Goal: Information Seeking & Learning: Compare options

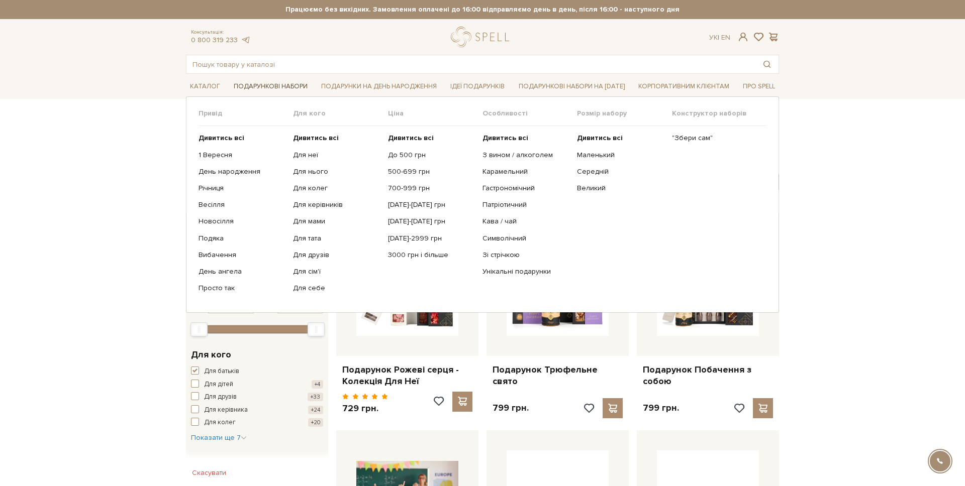
click at [257, 94] on link "Подарункові набори" at bounding box center [271, 87] width 82 height 16
click at [258, 86] on link "Подарункові набори" at bounding box center [271, 87] width 82 height 16
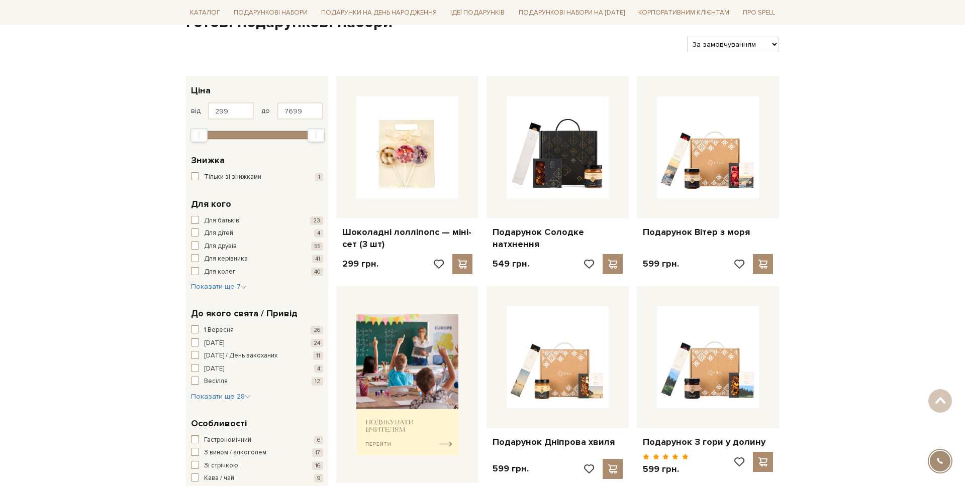
scroll to position [118, 0]
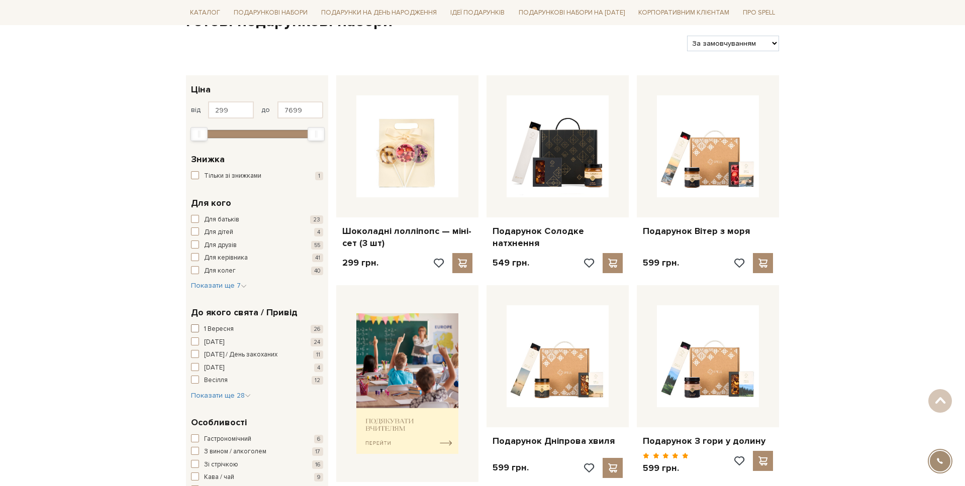
click at [193, 331] on span "button" at bounding box center [195, 329] width 8 height 8
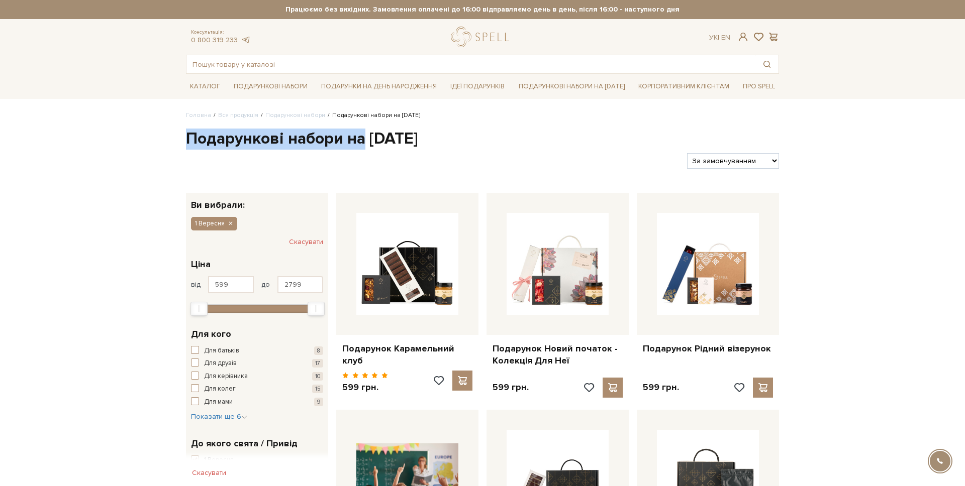
drag, startPoint x: 363, startPoint y: 139, endPoint x: 140, endPoint y: 128, distance: 223.8
copy h1 "Подарункові набори на"
click at [230, 224] on icon "button" at bounding box center [230, 224] width 6 height 9
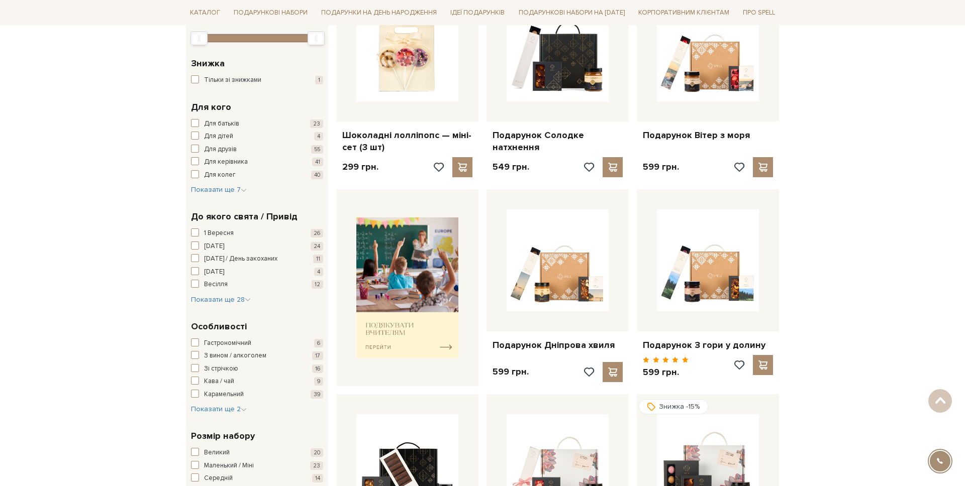
scroll to position [213, 0]
click at [209, 192] on span "Показати ще 7" at bounding box center [219, 190] width 56 height 9
click at [222, 189] on span "Показати ще 7" at bounding box center [219, 190] width 56 height 9
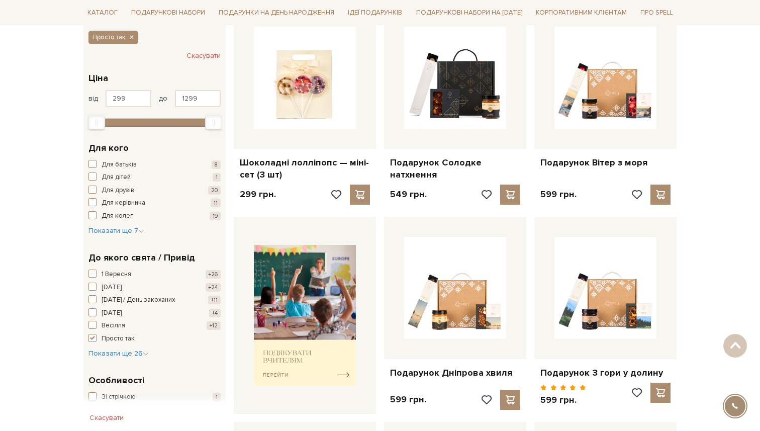
scroll to position [184, 0]
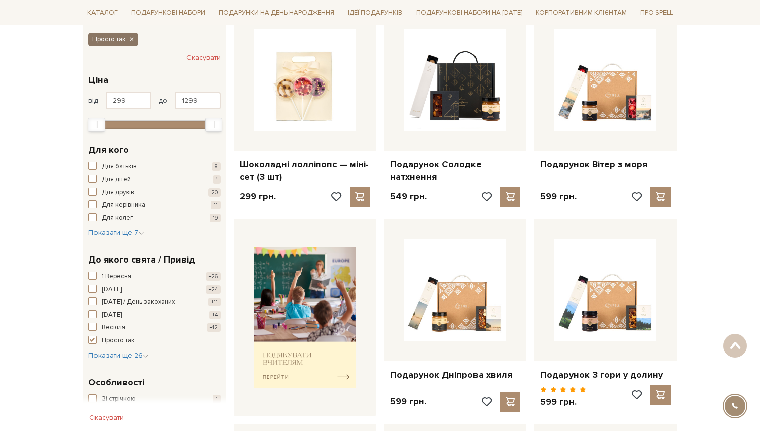
click at [130, 41] on icon "button" at bounding box center [131, 39] width 6 height 9
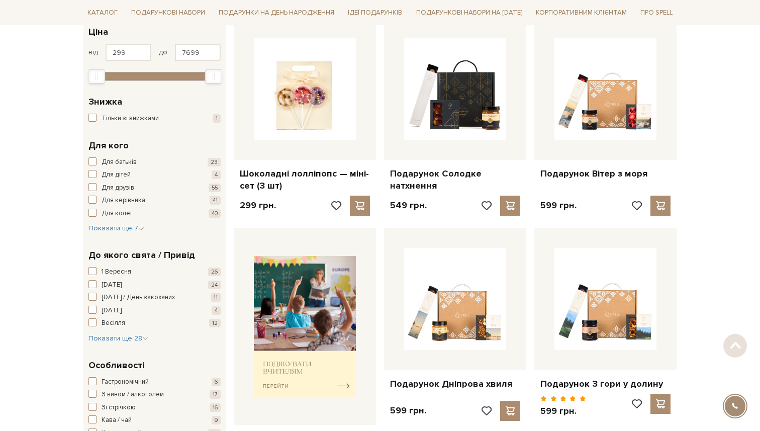
scroll to position [196, 0]
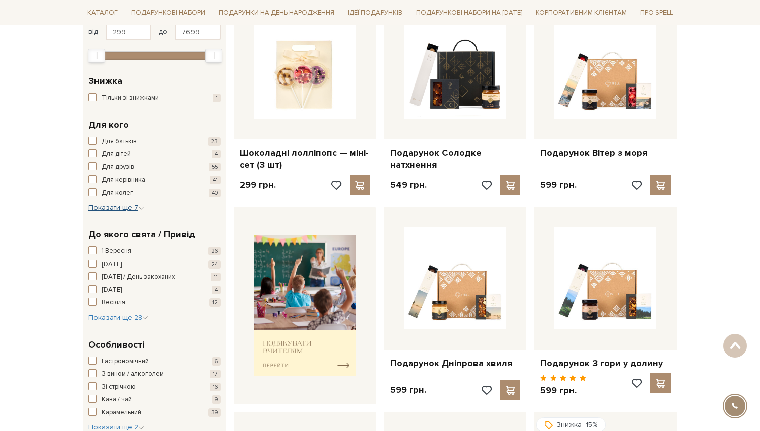
click at [126, 204] on span "Показати ще 7" at bounding box center [116, 207] width 56 height 9
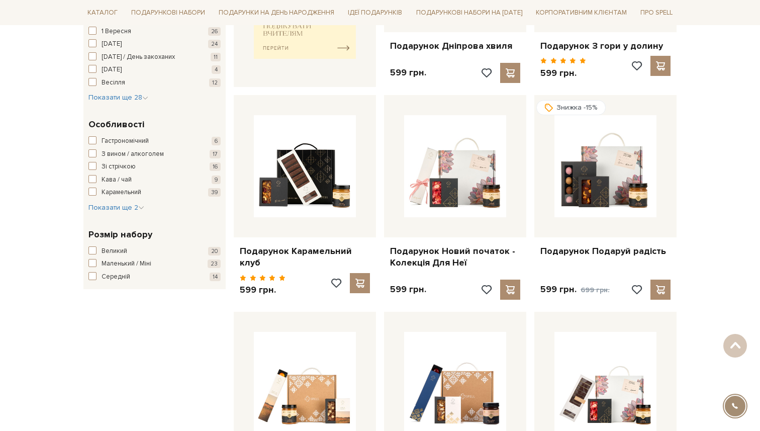
scroll to position [520, 0]
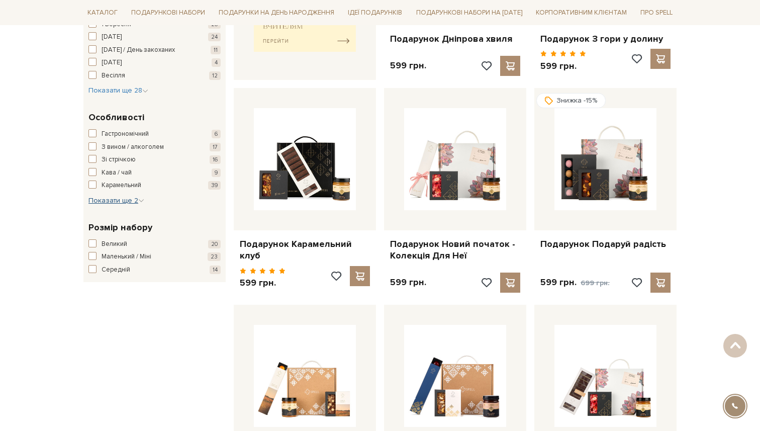
click at [118, 198] on span "Показати ще 2" at bounding box center [116, 200] width 56 height 9
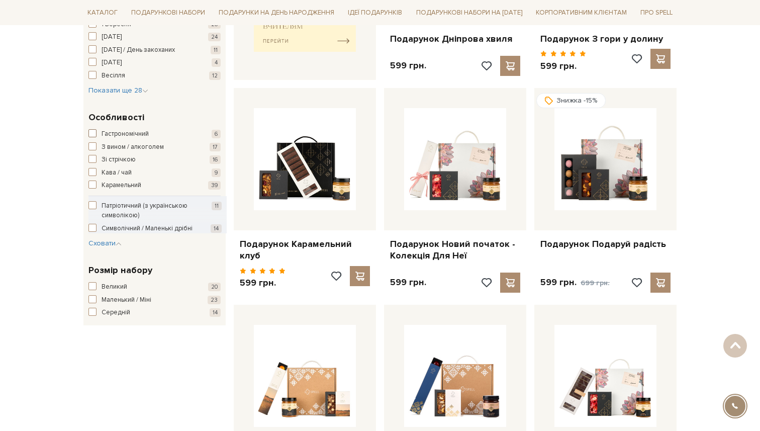
click at [119, 133] on span "Гастрономічний" at bounding box center [124, 134] width 47 height 10
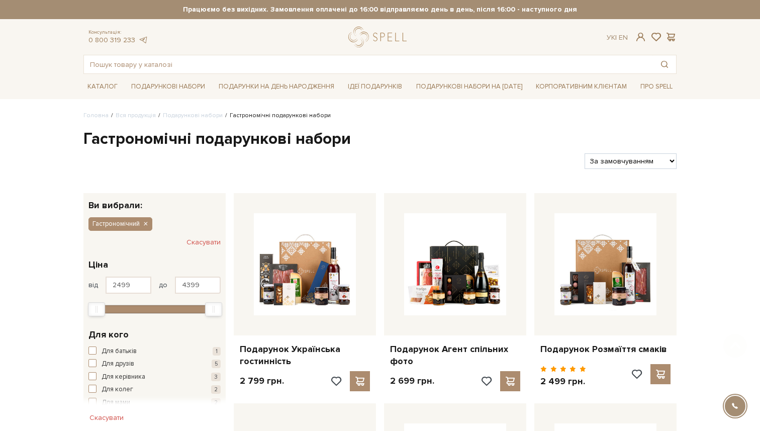
click at [206, 143] on h1 "Гастрономічні подарункові набори" at bounding box center [379, 139] width 593 height 21
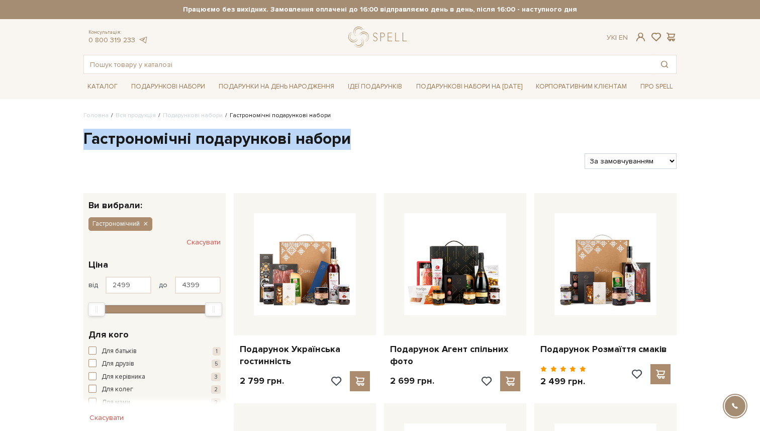
click at [206, 143] on h1 "Гастрономічні подарункові набори" at bounding box center [379, 139] width 593 height 21
copy div "Гастрономічні подарункові набори"
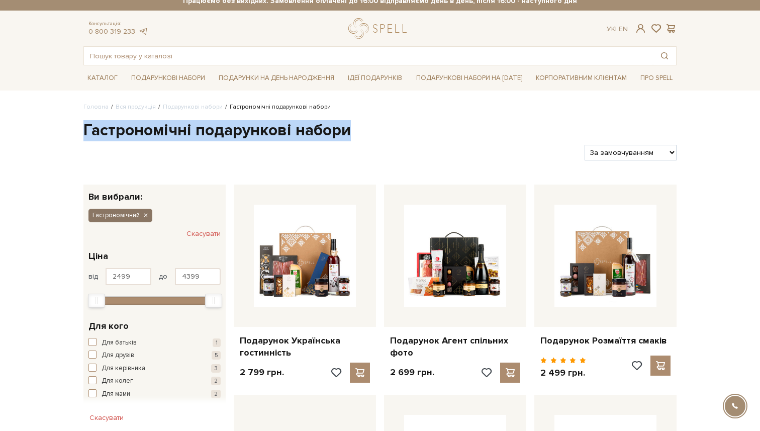
click at [147, 213] on icon "button" at bounding box center [145, 215] width 6 height 9
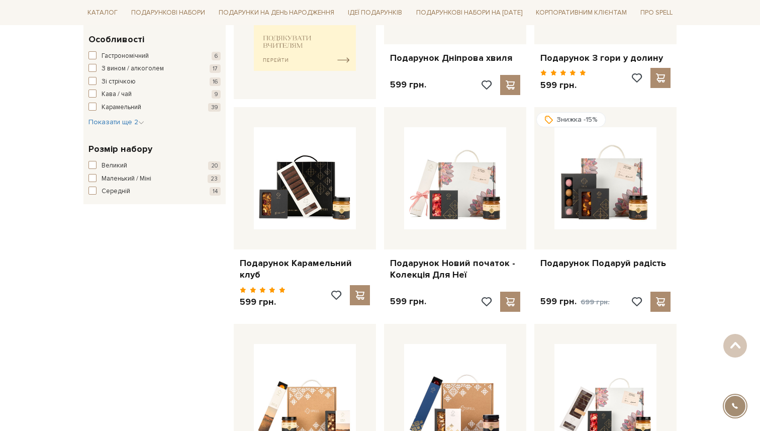
scroll to position [440, 0]
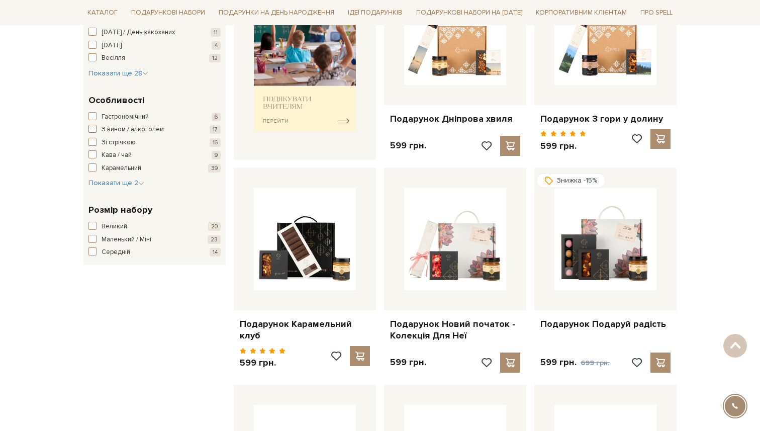
click at [131, 129] on span "З вином / алкоголем" at bounding box center [132, 130] width 62 height 10
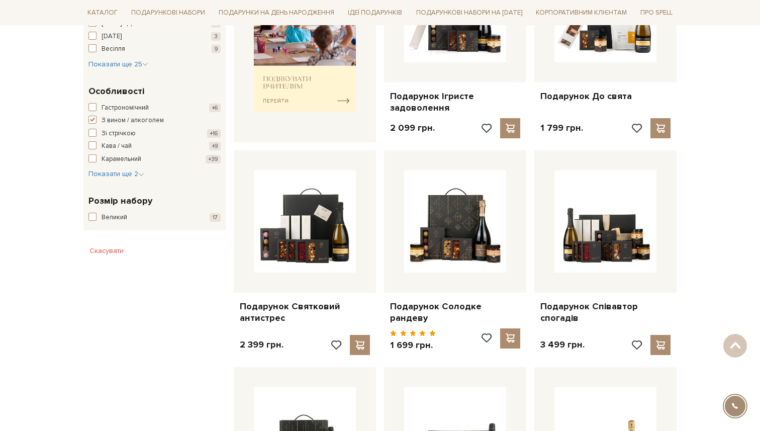
scroll to position [455, 0]
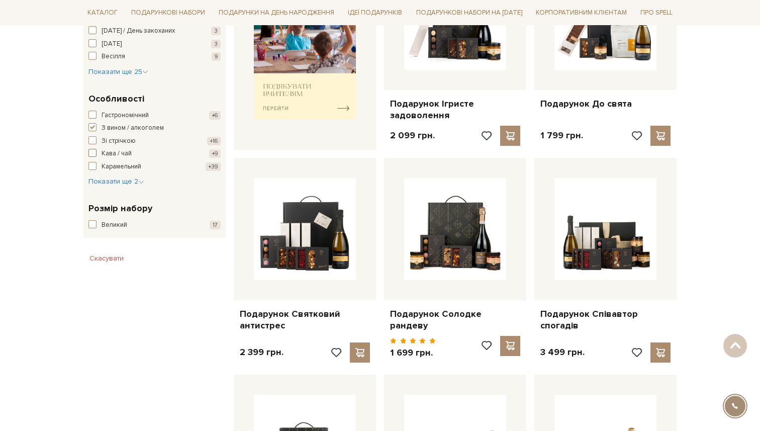
click at [105, 153] on span "Кава / чай" at bounding box center [116, 154] width 30 height 10
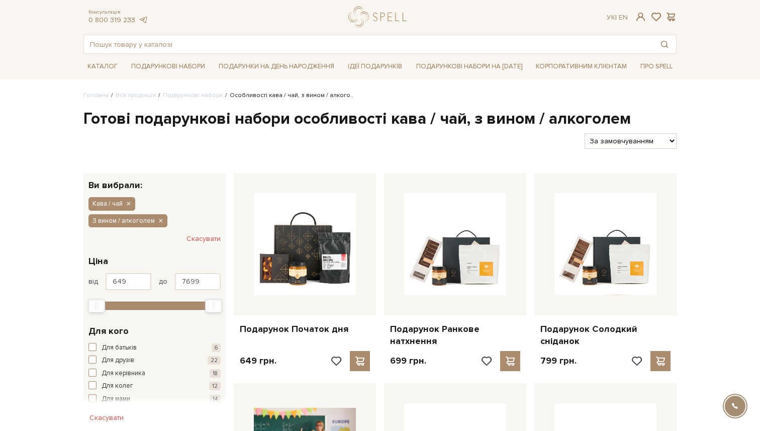
scroll to position [23, 0]
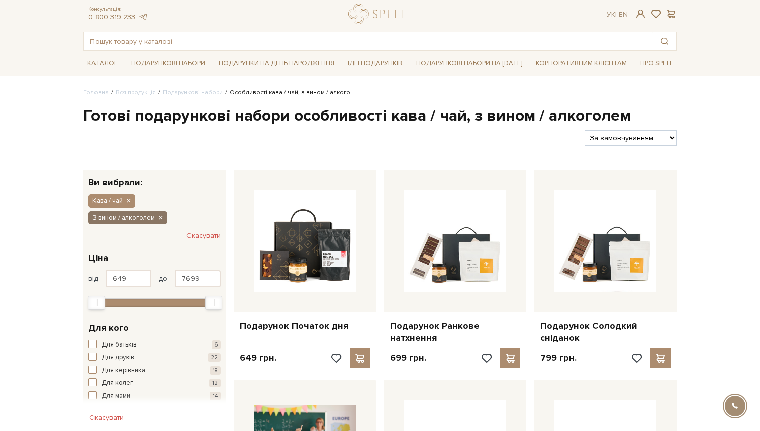
click at [160, 216] on icon "button" at bounding box center [160, 218] width 6 height 9
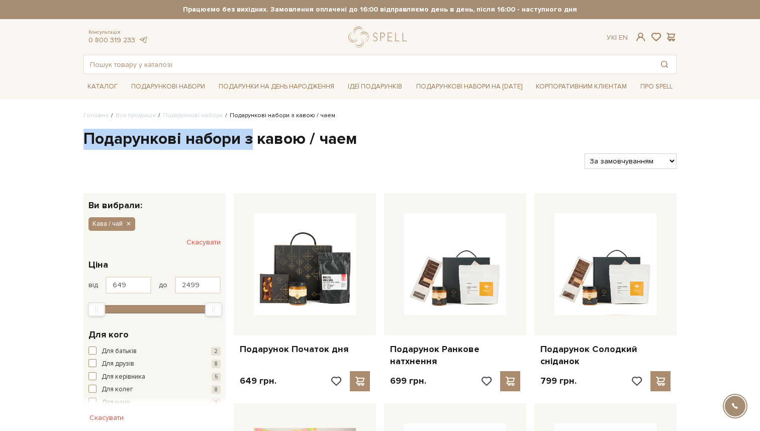
drag, startPoint x: 250, startPoint y: 144, endPoint x: 81, endPoint y: 144, distance: 168.8
copy h1 "Подарункові набори з"
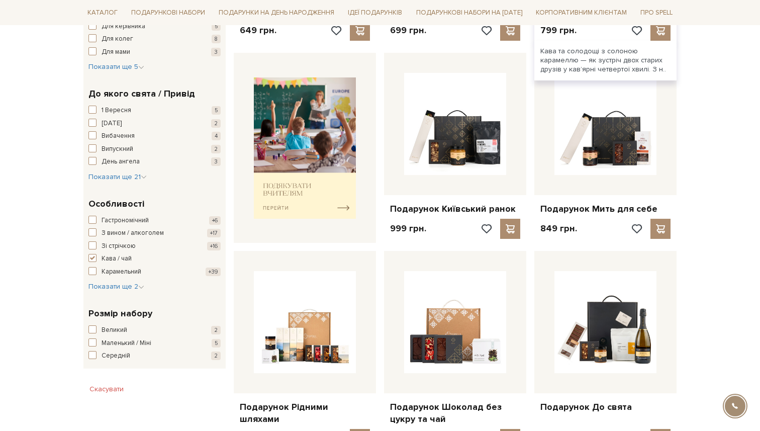
scroll to position [462, 0]
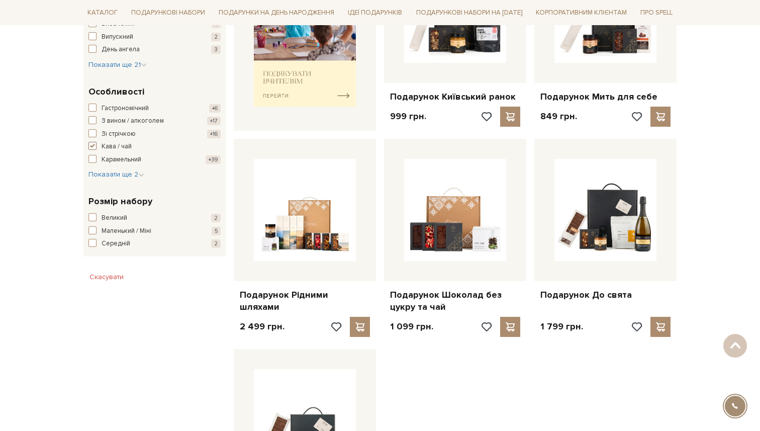
click at [94, 146] on span "button" at bounding box center [92, 146] width 8 height 8
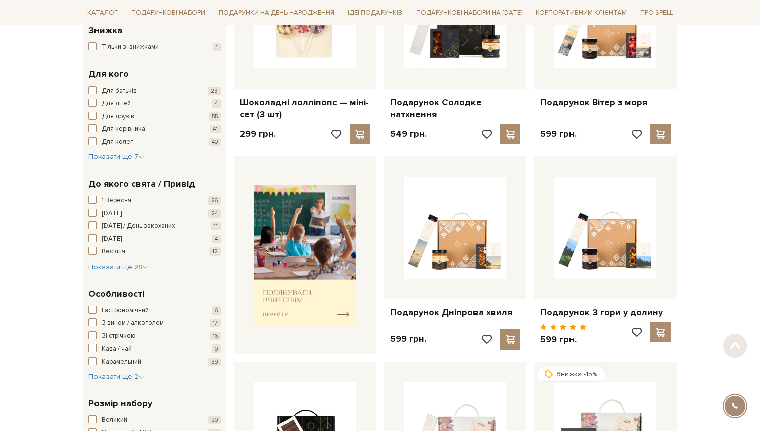
scroll to position [376, 0]
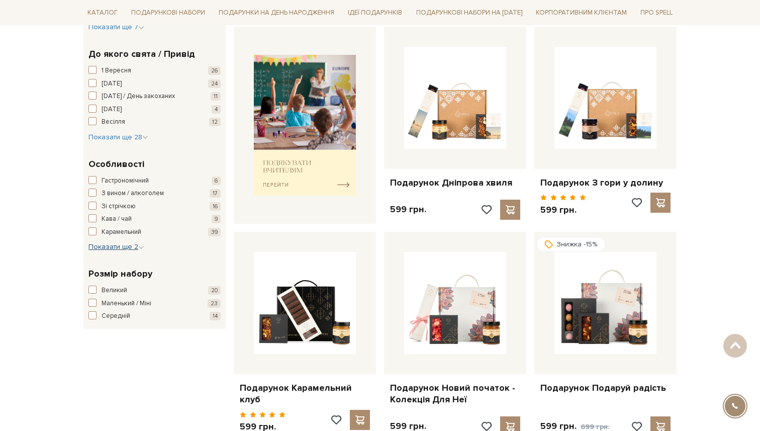
click at [112, 243] on span "Показати ще 2" at bounding box center [116, 246] width 56 height 9
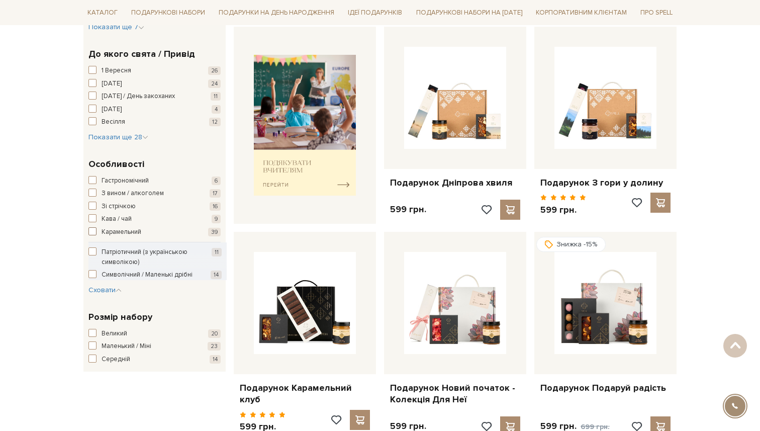
click at [122, 233] on span "Карамельний" at bounding box center [121, 232] width 40 height 10
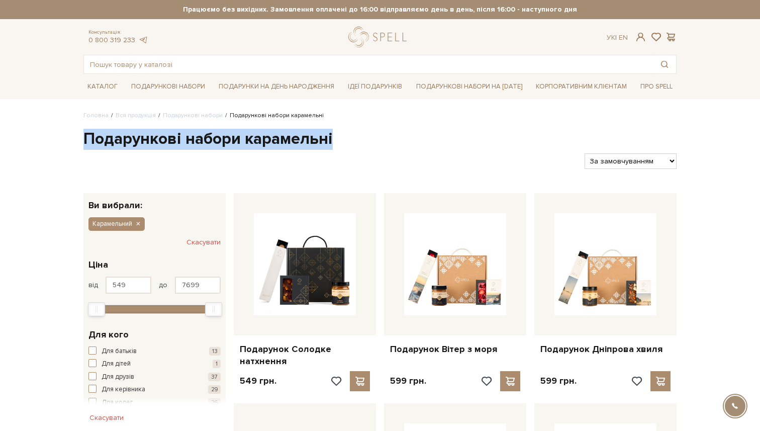
drag, startPoint x: 342, startPoint y: 144, endPoint x: 0, endPoint y: 143, distance: 341.7
copy h1 "Подарункові набори карамельні"
click at [141, 226] on button "Карамельний" at bounding box center [116, 223] width 56 height 13
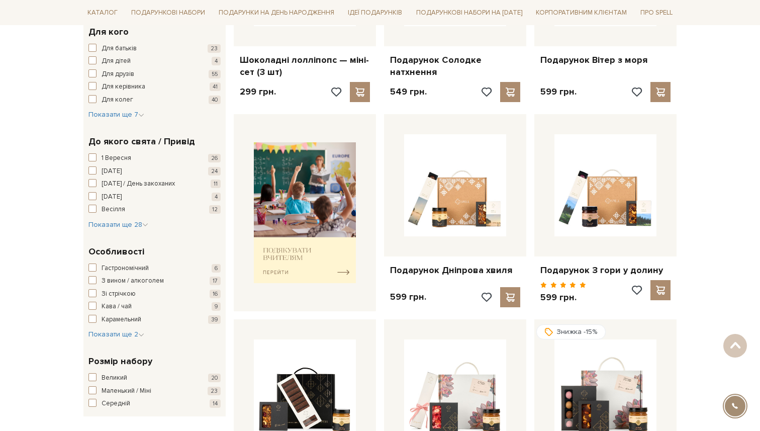
scroll to position [304, 0]
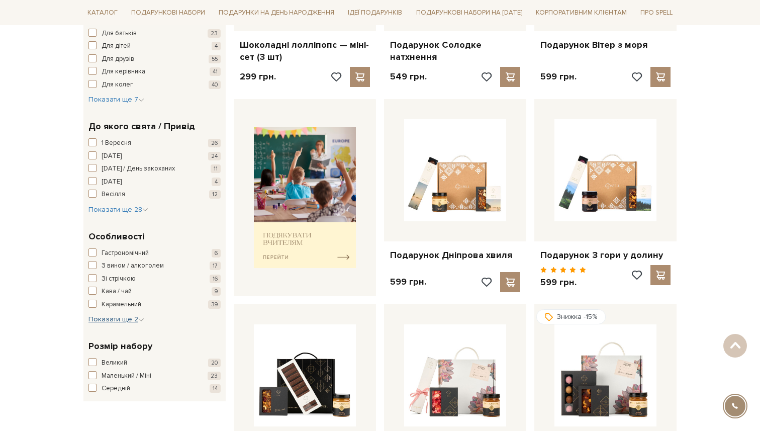
click at [126, 321] on span "Показати ще 2" at bounding box center [116, 319] width 56 height 9
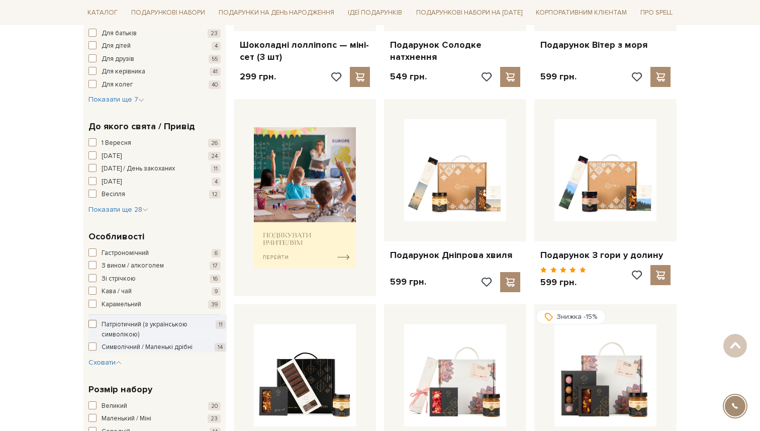
click at [122, 325] on span "Патріотичний (з українською символікою)" at bounding box center [149, 330] width 96 height 20
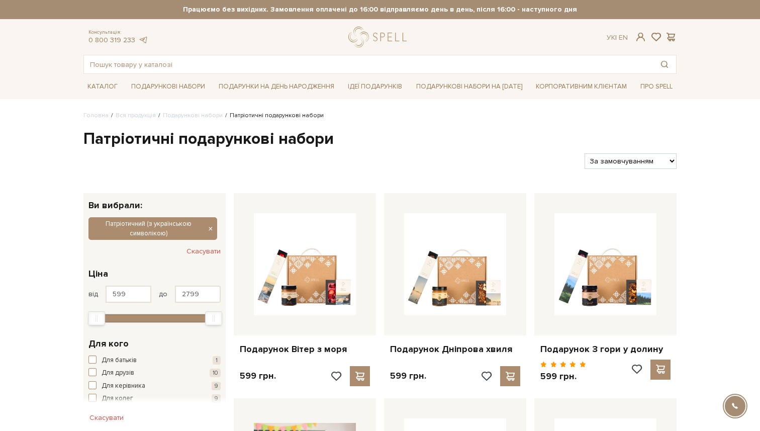
click at [239, 137] on h1 "Патріотичні подарункові набори" at bounding box center [379, 139] width 593 height 21
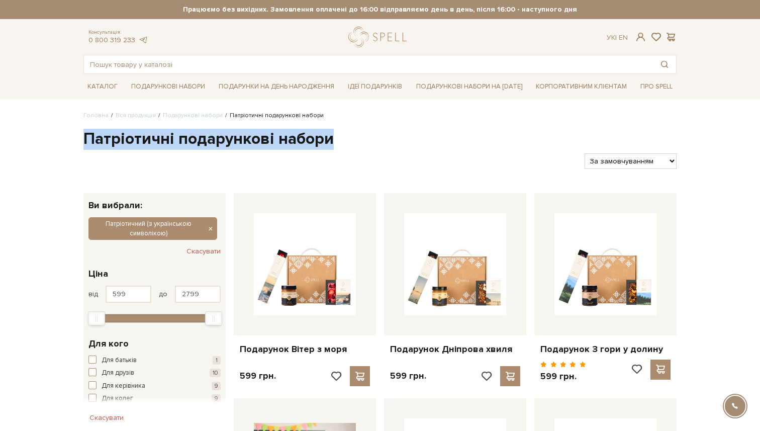
click at [239, 137] on h1 "Патріотичні подарункові набори" at bounding box center [379, 139] width 593 height 21
copy div "Патріотичні подарункові набори"
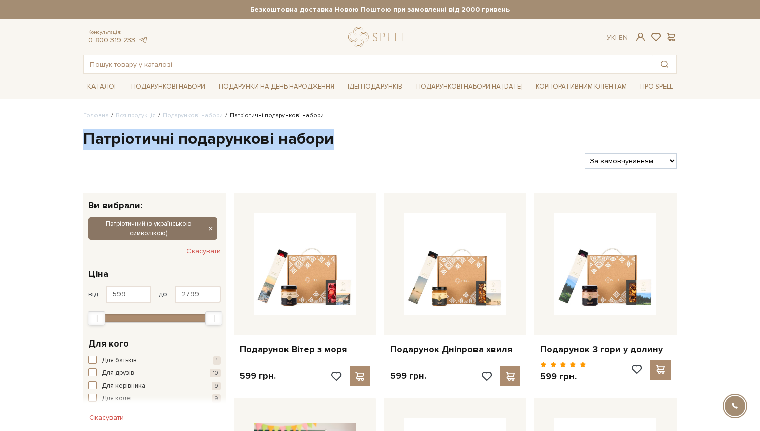
click at [208, 228] on icon "button" at bounding box center [210, 229] width 6 height 9
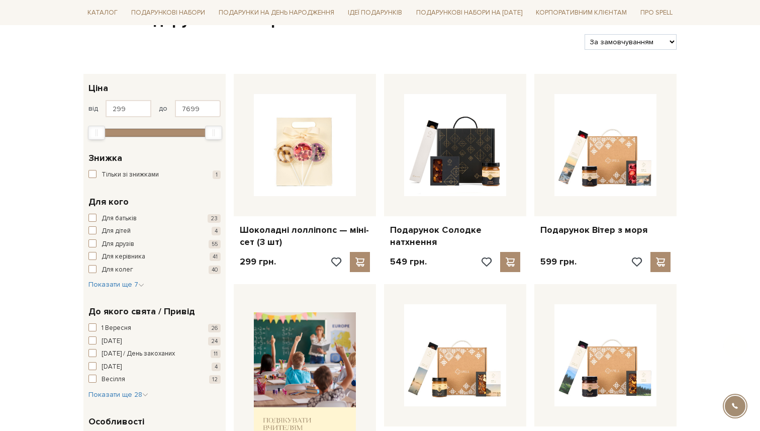
scroll to position [236, 0]
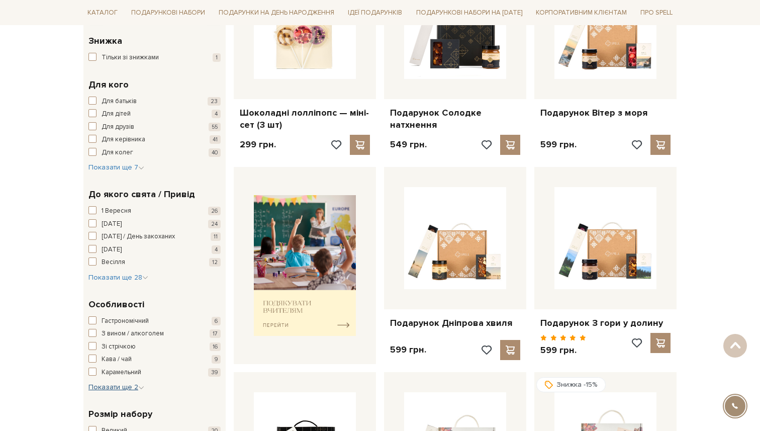
click at [123, 383] on span "Показати ще 2" at bounding box center [116, 386] width 56 height 9
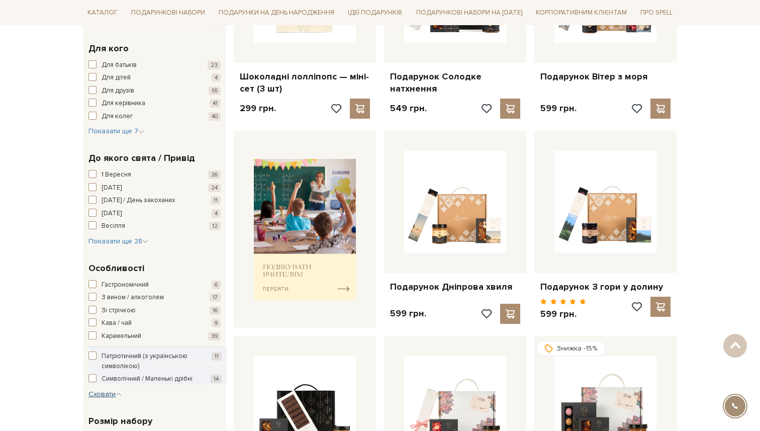
scroll to position [289, 0]
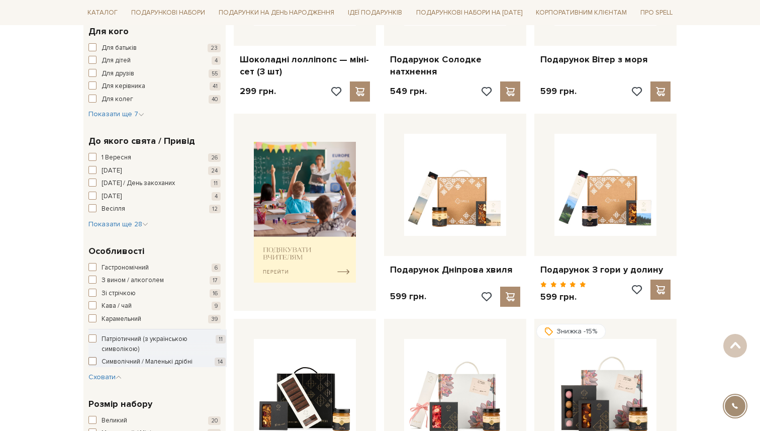
click at [113, 363] on span "Символічний / Маленькі дрібні" at bounding box center [146, 362] width 91 height 10
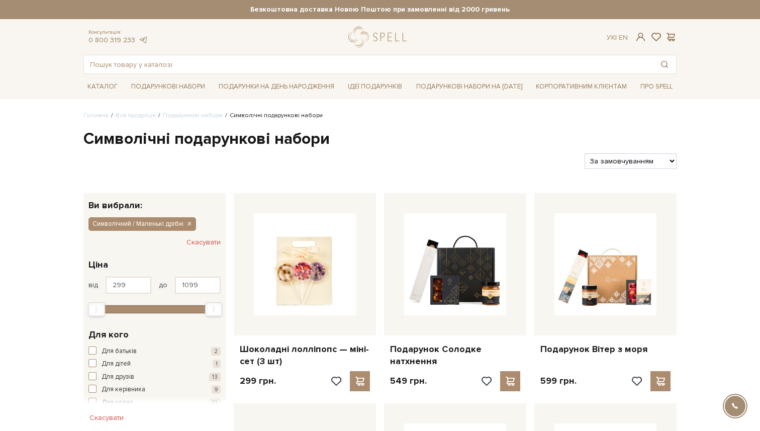
click at [216, 136] on h1 "Символічні подарункові набори" at bounding box center [379, 139] width 593 height 21
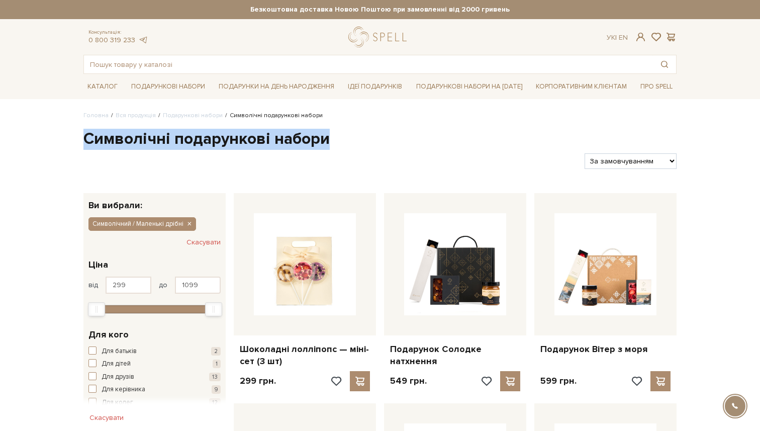
click at [216, 136] on h1 "Символічні подарункові набори" at bounding box center [379, 139] width 593 height 21
copy div "Символічні подарункові набори"
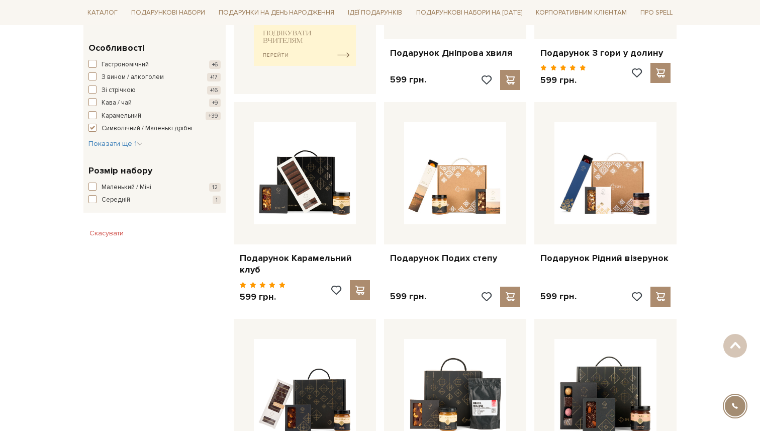
scroll to position [503, 0]
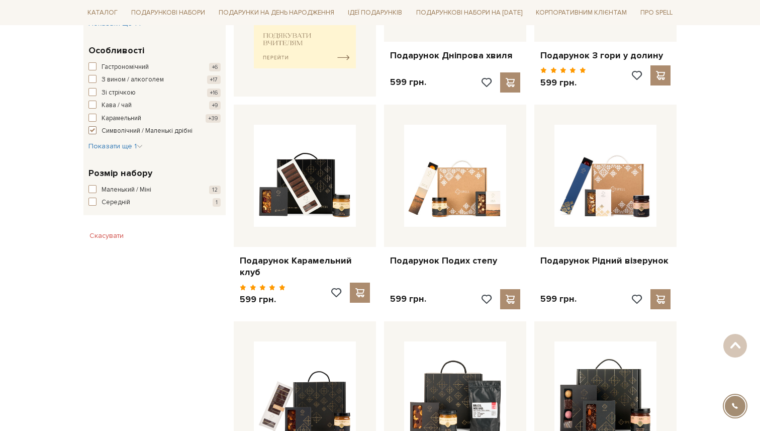
click at [99, 129] on button "Символічний / Маленькі дрібні +14" at bounding box center [154, 131] width 132 height 10
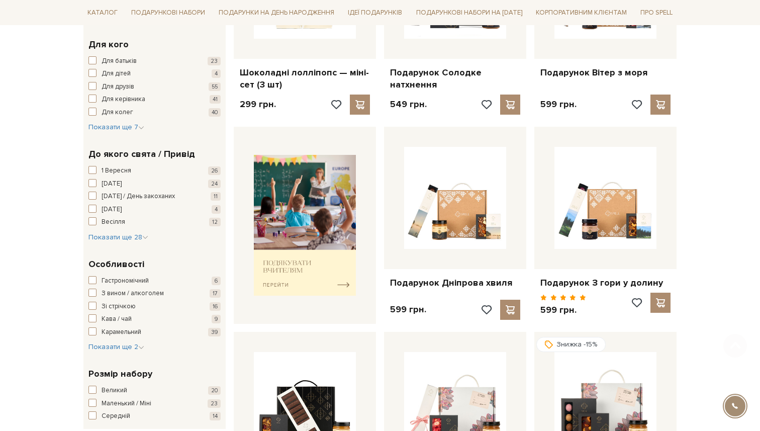
scroll to position [347, 0]
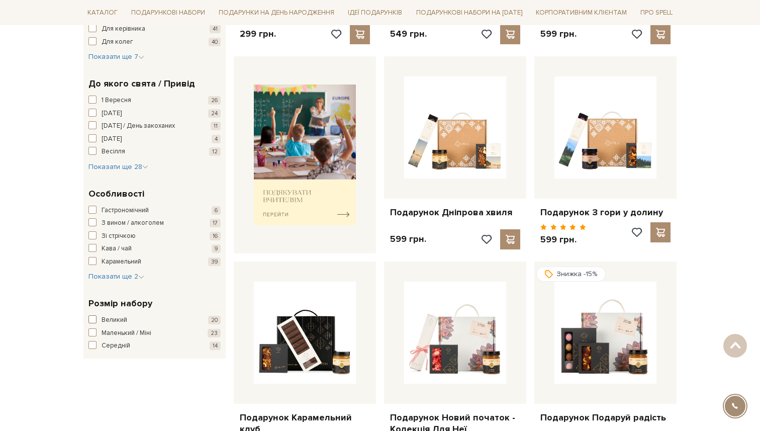
click at [107, 321] on span "Великий" at bounding box center [114, 320] width 26 height 10
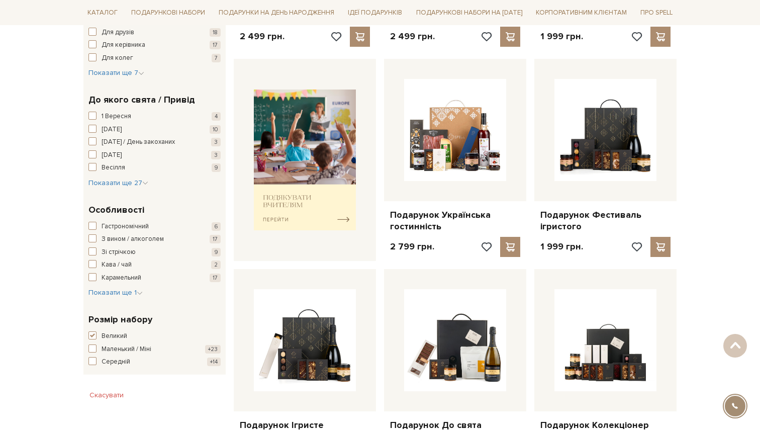
scroll to position [336, 0]
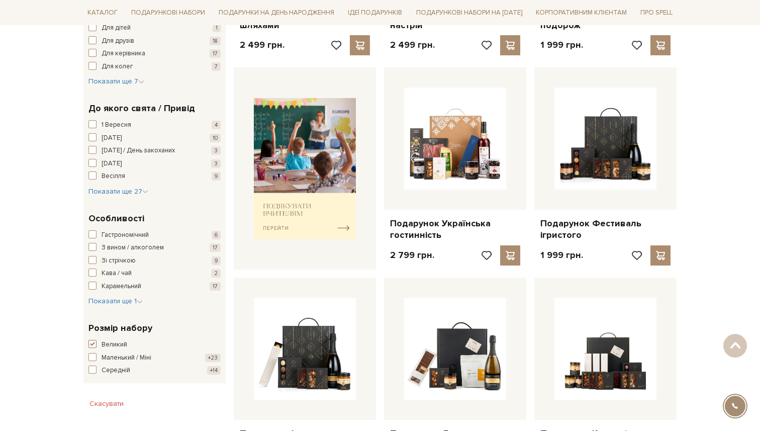
click at [111, 349] on span "Великий" at bounding box center [114, 345] width 26 height 10
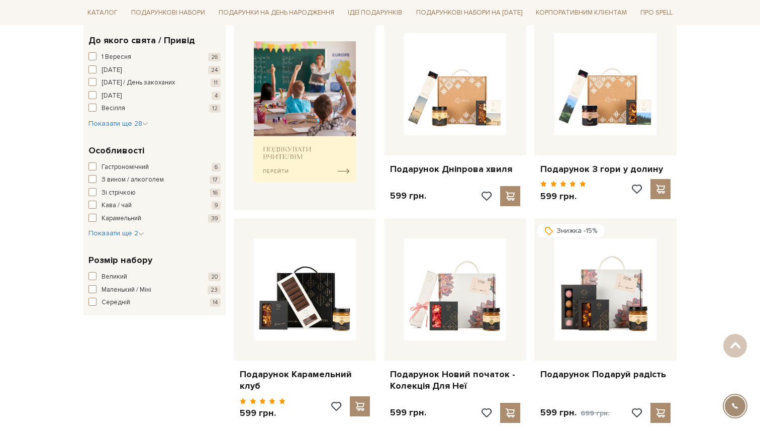
scroll to position [431, 0]
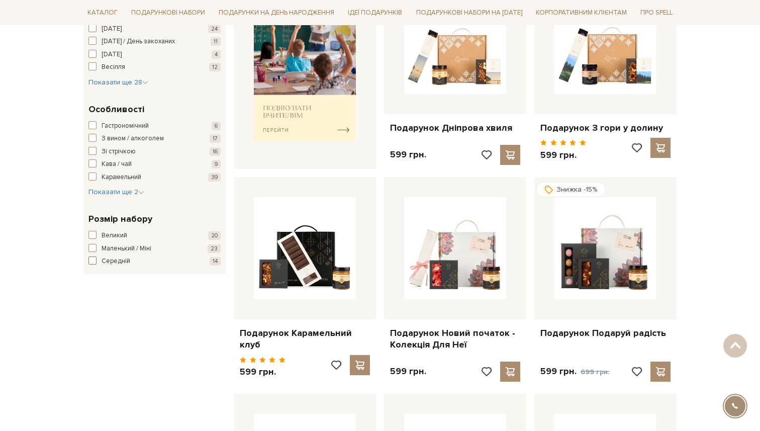
click at [102, 261] on span "Середній" at bounding box center [115, 261] width 29 height 10
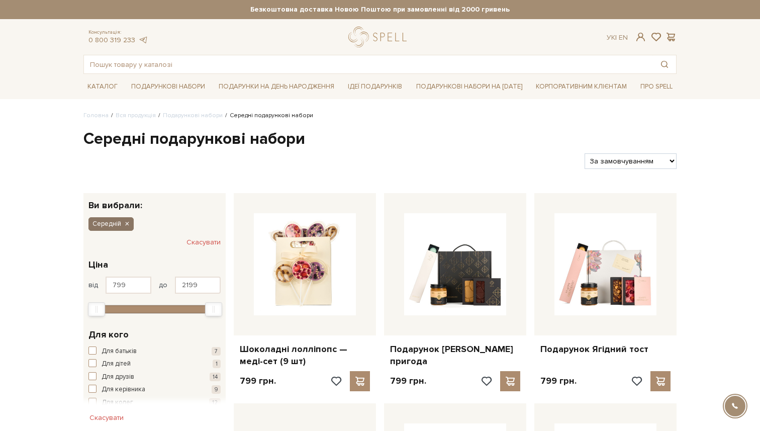
click at [128, 226] on icon "button" at bounding box center [127, 224] width 6 height 9
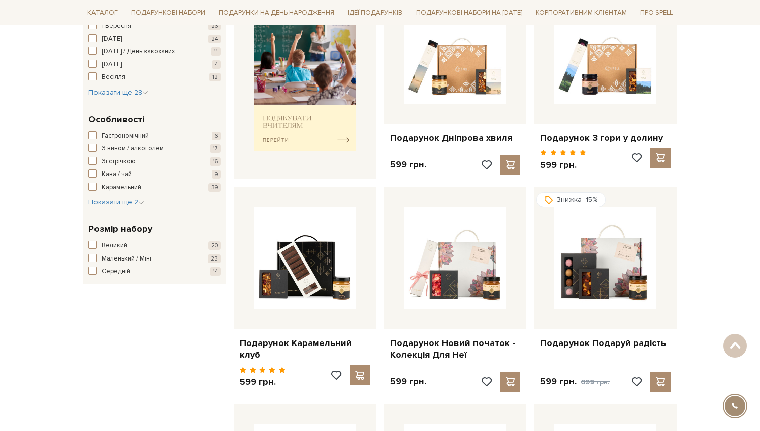
scroll to position [420, 0]
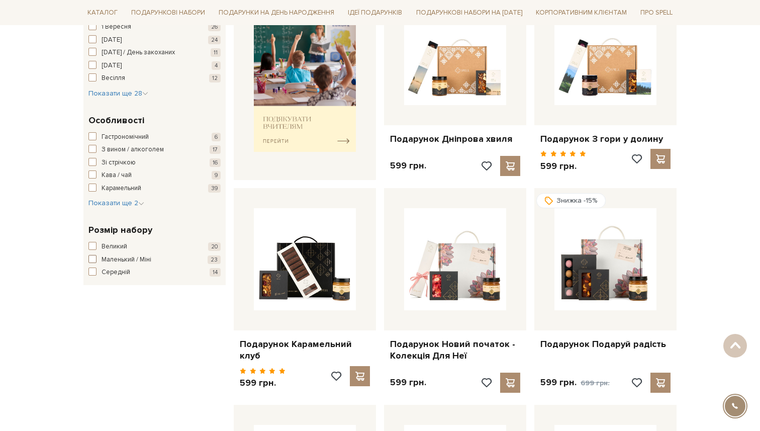
click at [124, 259] on span "Маленький / Міні" at bounding box center [126, 260] width 50 height 10
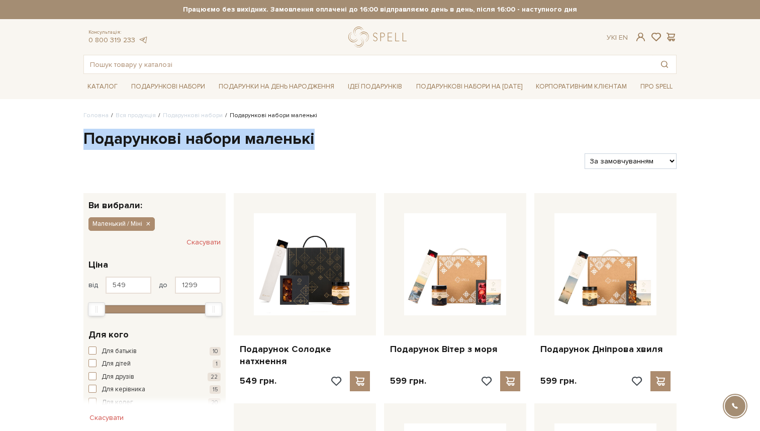
drag, startPoint x: 328, startPoint y: 139, endPoint x: 50, endPoint y: 127, distance: 278.1
copy h1 "Подарункові набори маленькі"
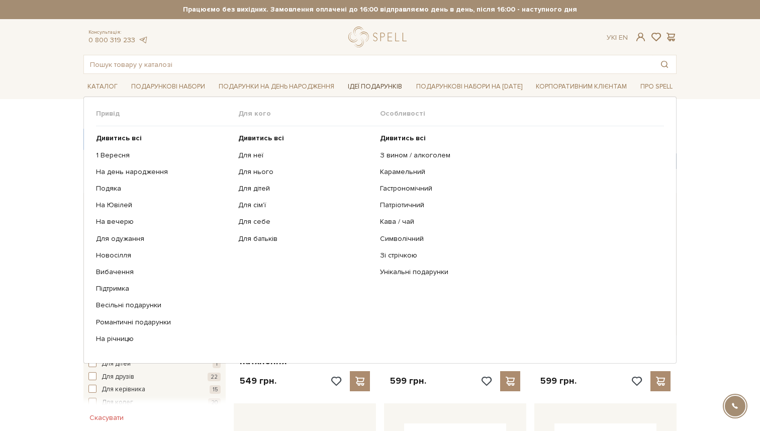
click at [386, 88] on link "Ідеї подарунків" at bounding box center [375, 87] width 62 height 16
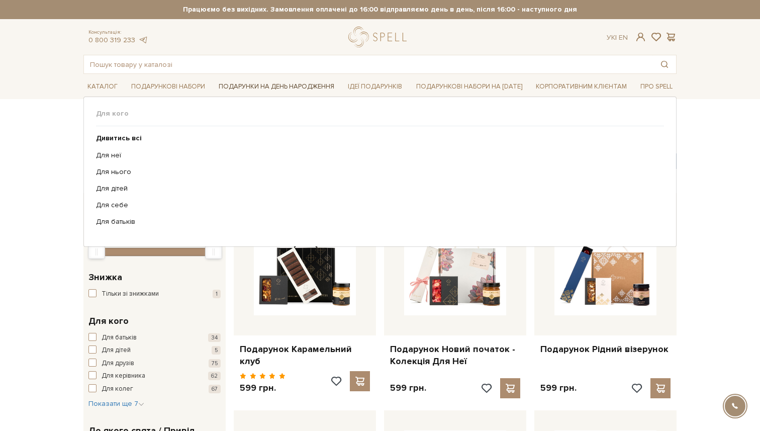
click at [268, 89] on link "Подарунки на День народження" at bounding box center [277, 87] width 124 height 16
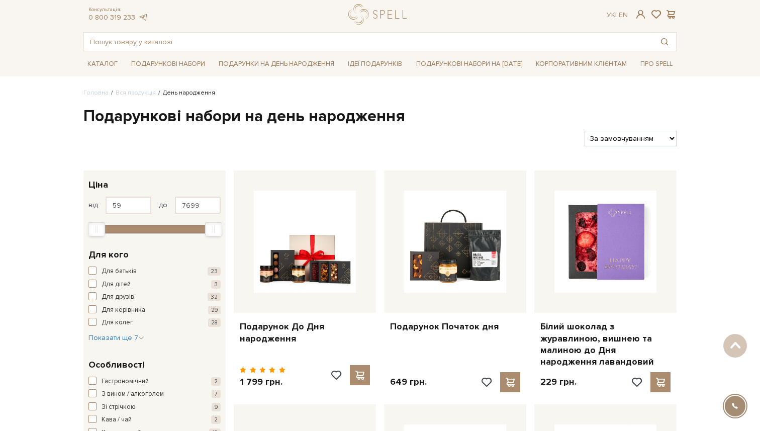
scroll to position [3, 0]
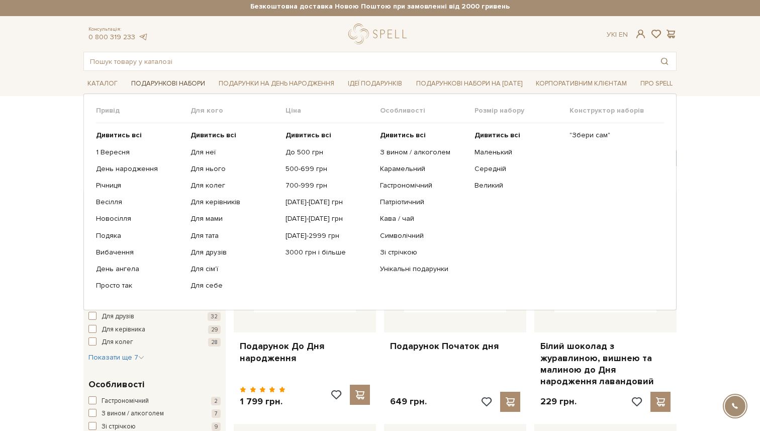
click at [151, 83] on link "Подарункові набори" at bounding box center [168, 84] width 82 height 16
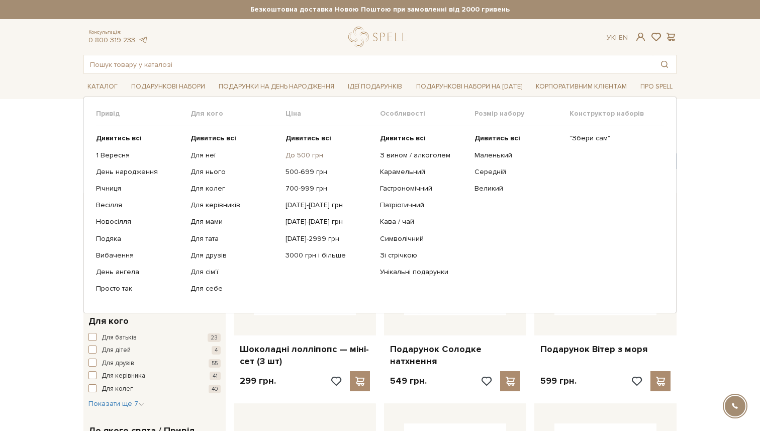
click at [291, 154] on link "До 500 грн" at bounding box center [328, 155] width 87 height 9
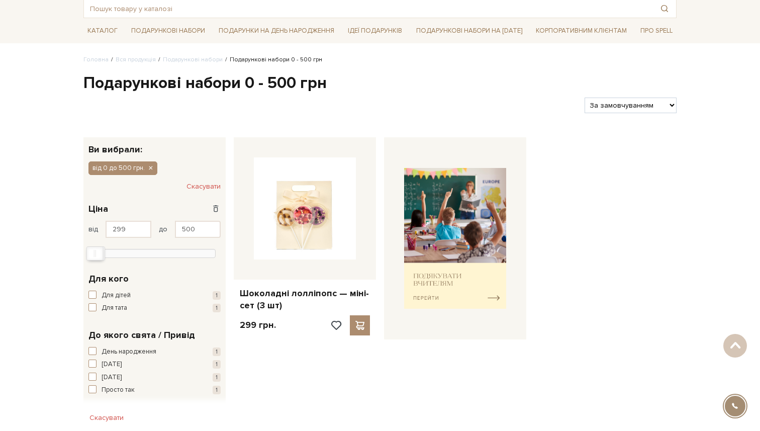
scroll to position [55, 0]
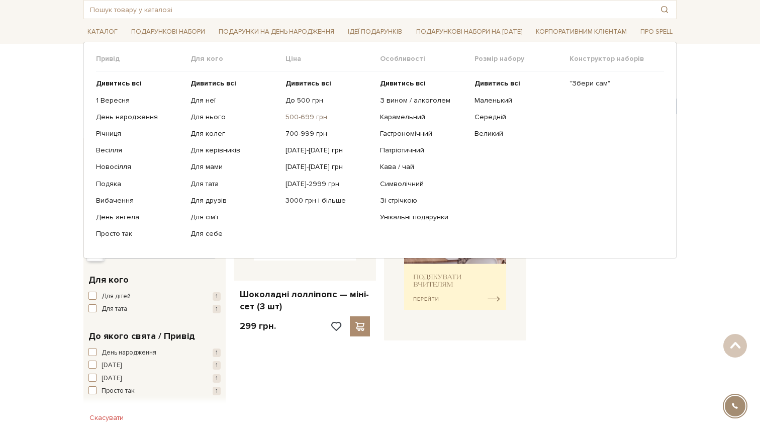
click at [288, 116] on link "500-699 грн" at bounding box center [328, 117] width 87 height 9
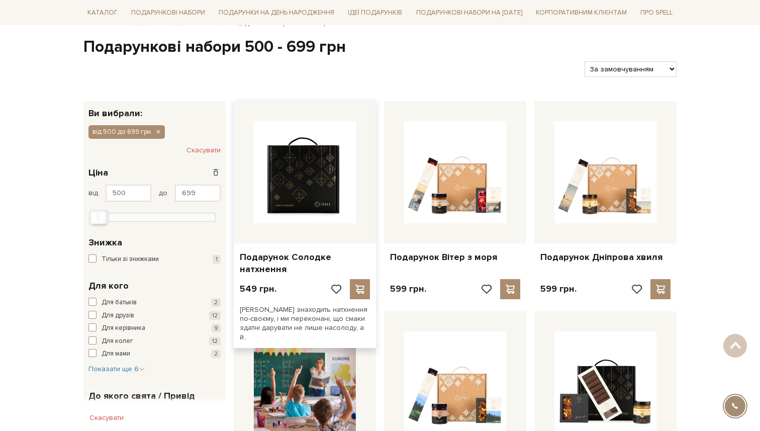
scroll to position [67, 0]
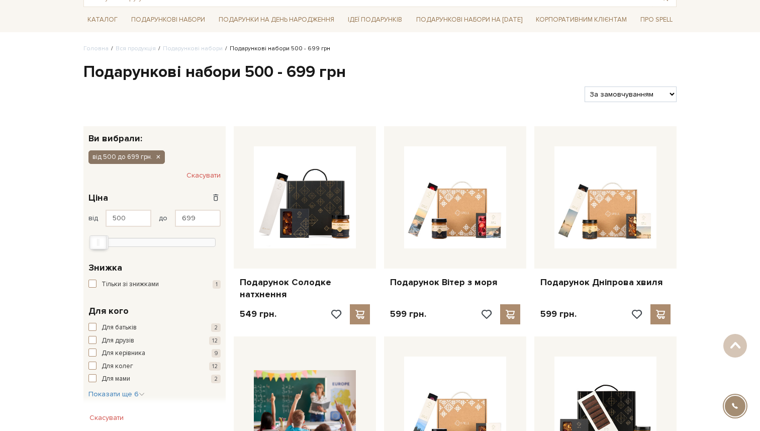
click at [156, 157] on icon "button" at bounding box center [158, 157] width 6 height 9
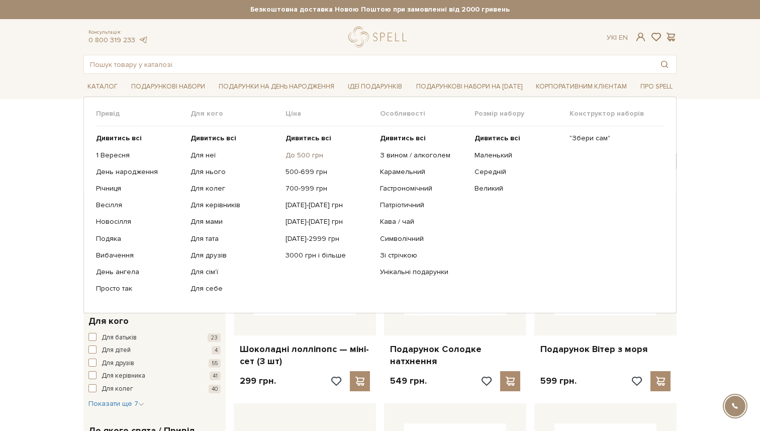
click at [304, 156] on link "До 500 грн" at bounding box center [328, 155] width 87 height 9
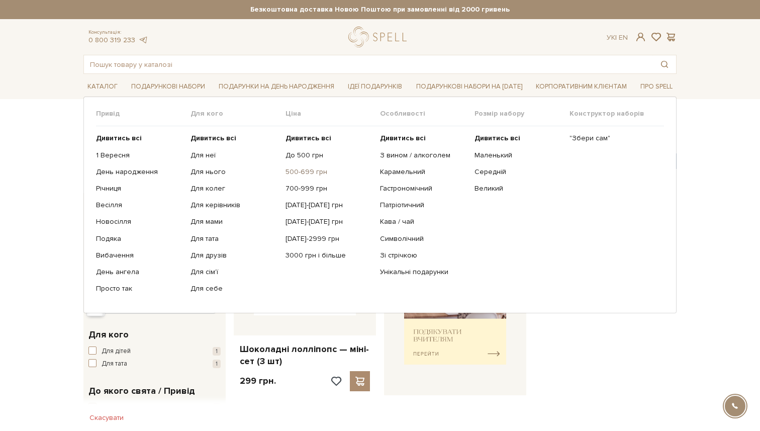
click at [302, 170] on link "500-699 грн" at bounding box center [328, 171] width 87 height 9
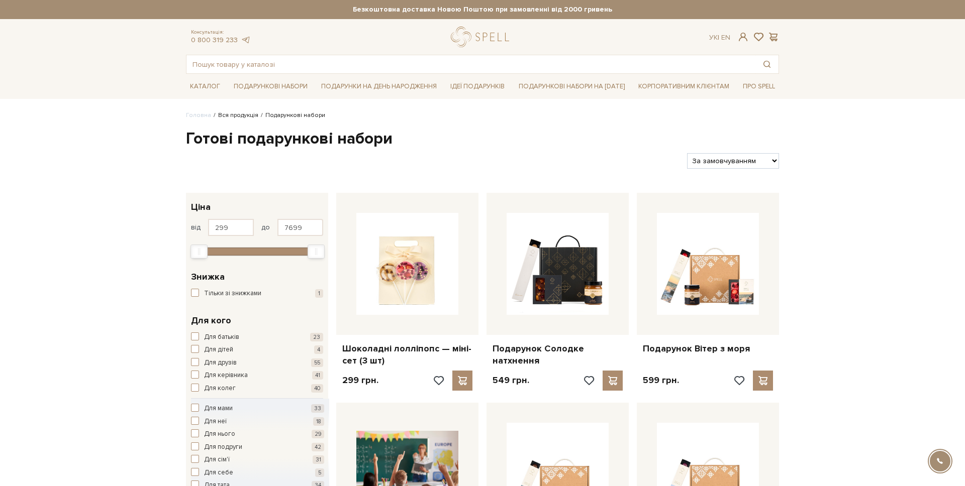
click at [226, 113] on link "Вся продукція" at bounding box center [238, 116] width 40 height 8
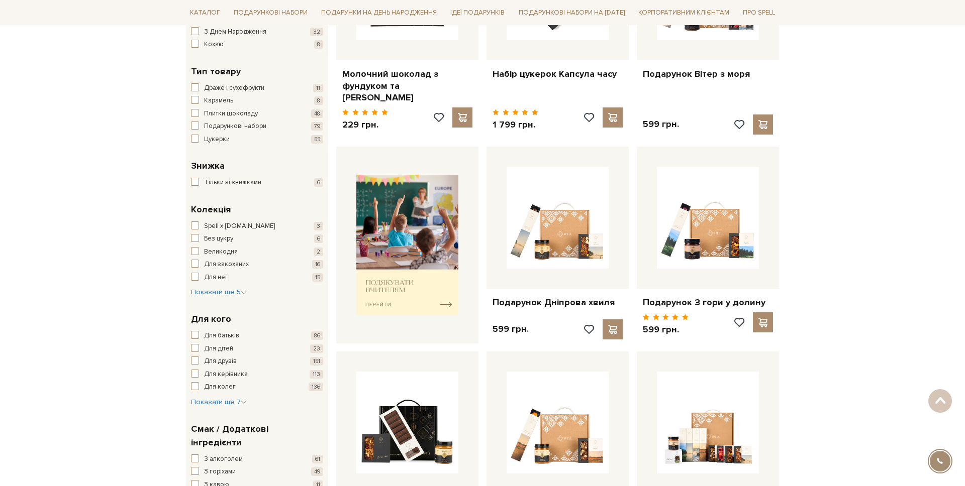
scroll to position [276, 0]
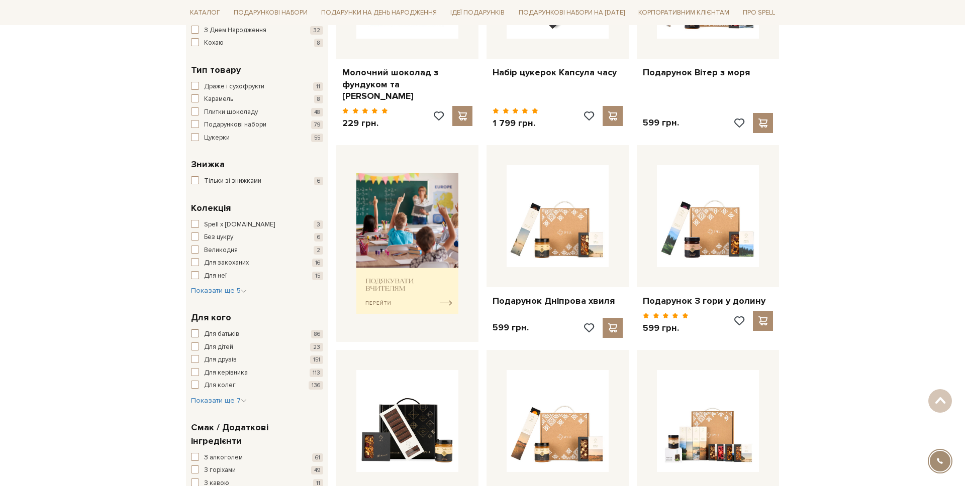
click at [209, 335] on span "Для батьків" at bounding box center [221, 335] width 35 height 10
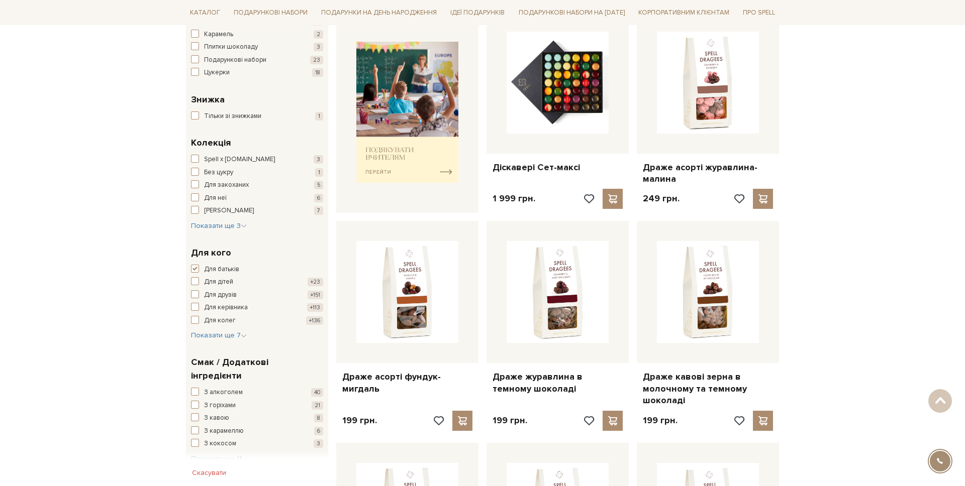
scroll to position [430, 0]
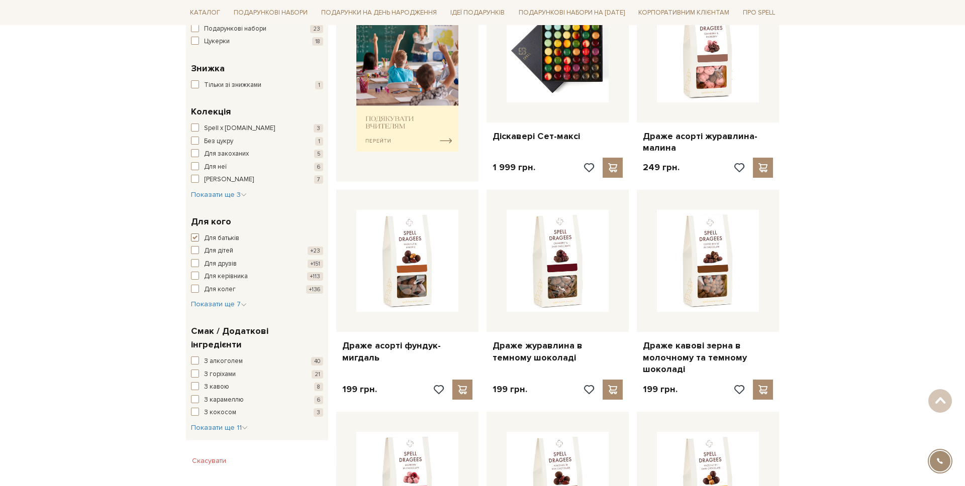
click at [213, 236] on span "Для батьків" at bounding box center [221, 239] width 35 height 10
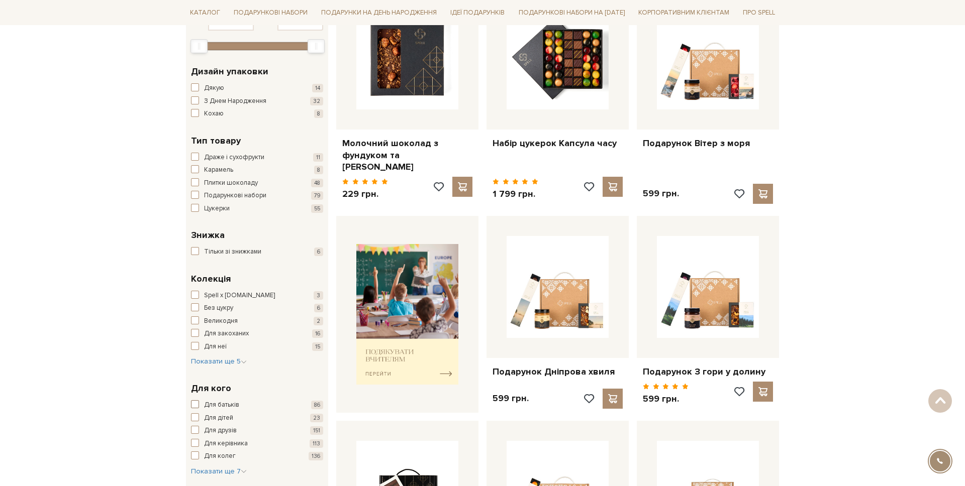
click at [219, 407] on span "Для батьків" at bounding box center [221, 405] width 35 height 10
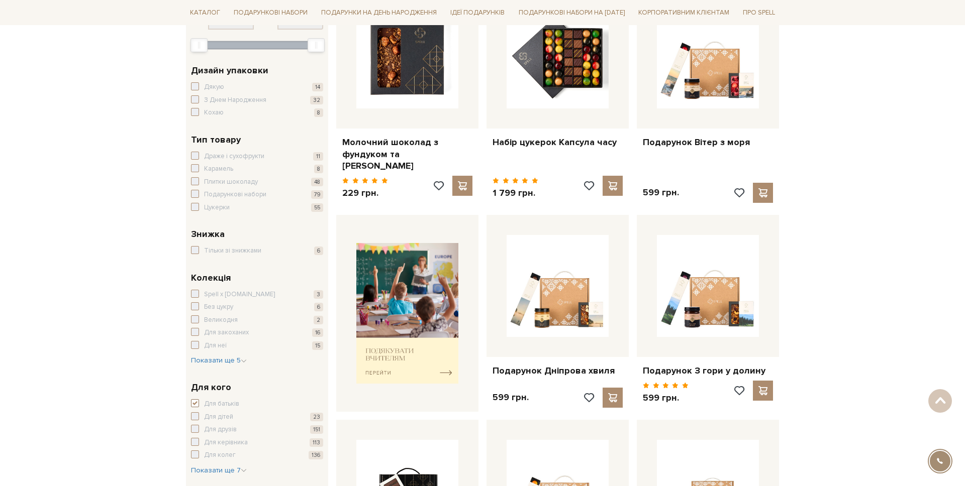
scroll to position [208, 0]
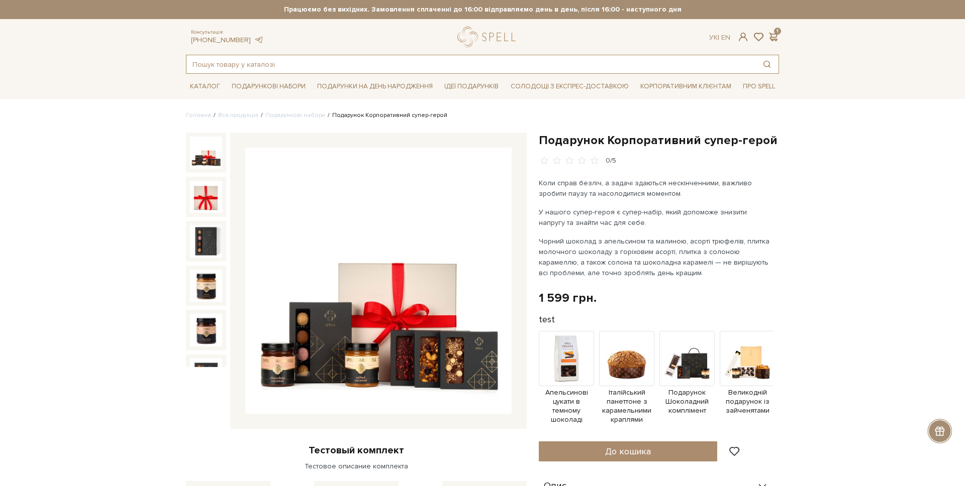
click at [246, 61] on input "text" at bounding box center [470, 64] width 569 height 18
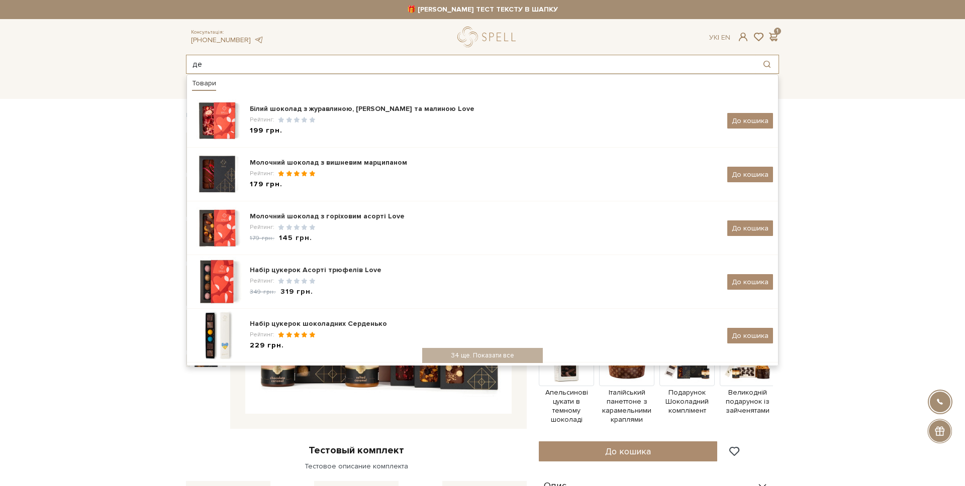
type input "д"
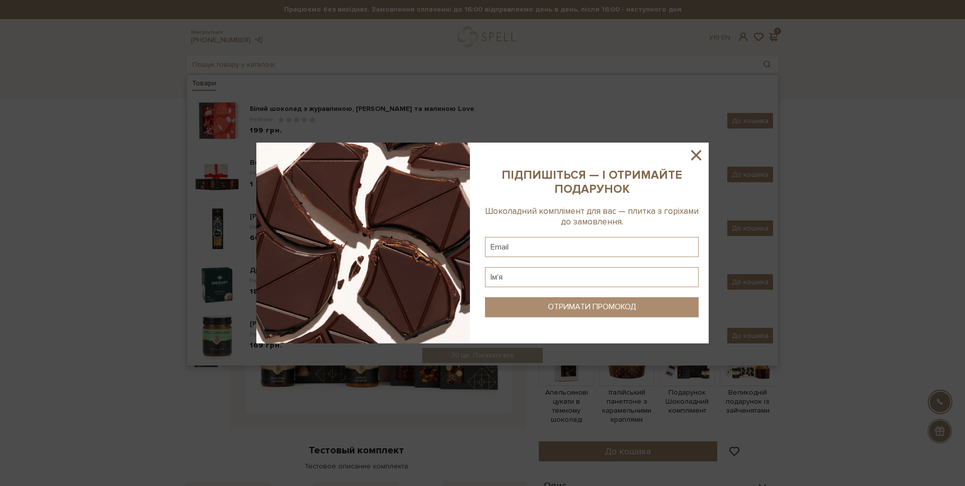
click at [702, 155] on icon at bounding box center [695, 155] width 17 height 17
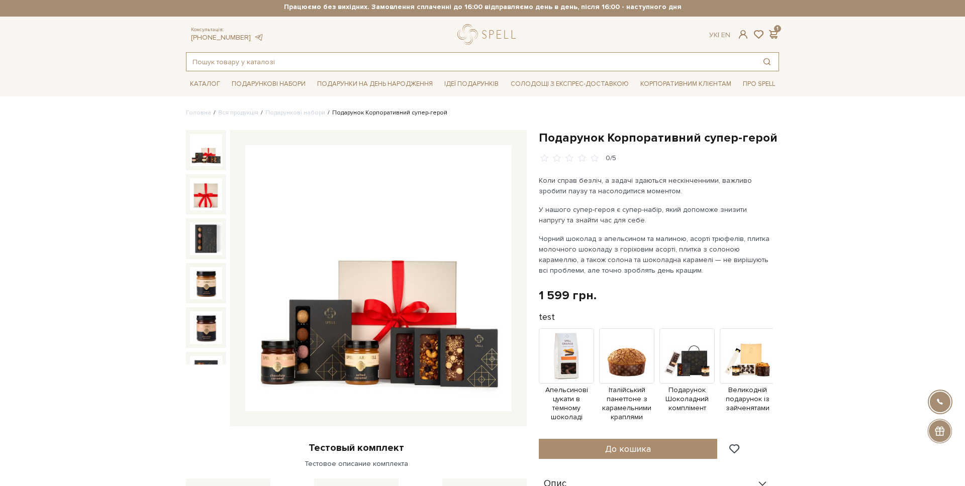
click at [320, 60] on input "text" at bounding box center [470, 62] width 569 height 18
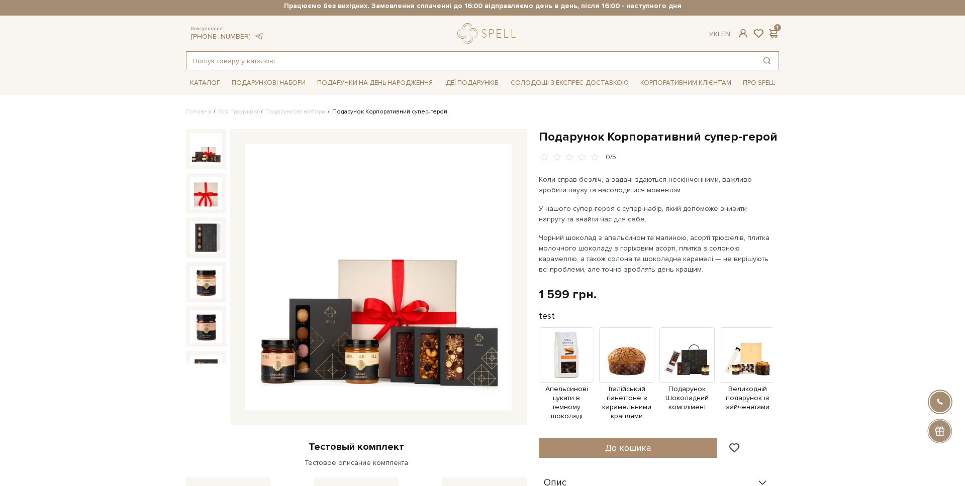
scroll to position [4, 0]
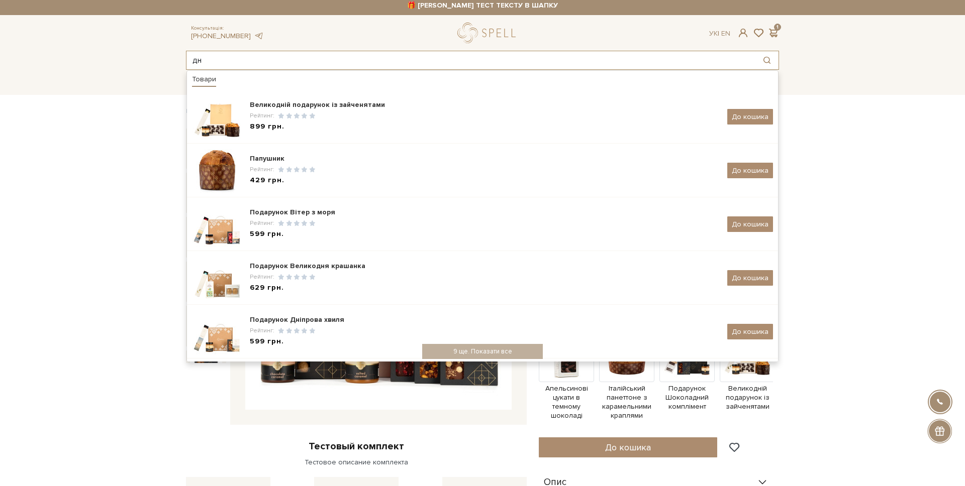
type input "д"
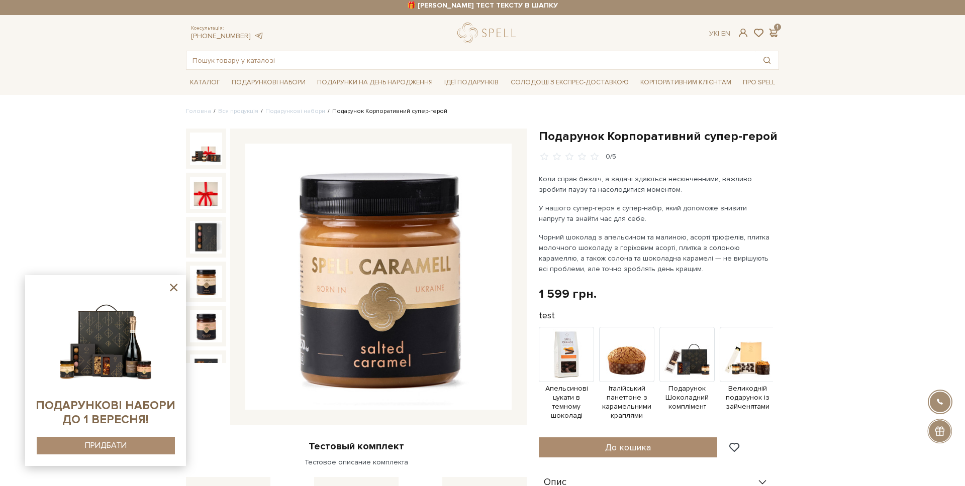
click at [171, 292] on icon at bounding box center [173, 287] width 13 height 13
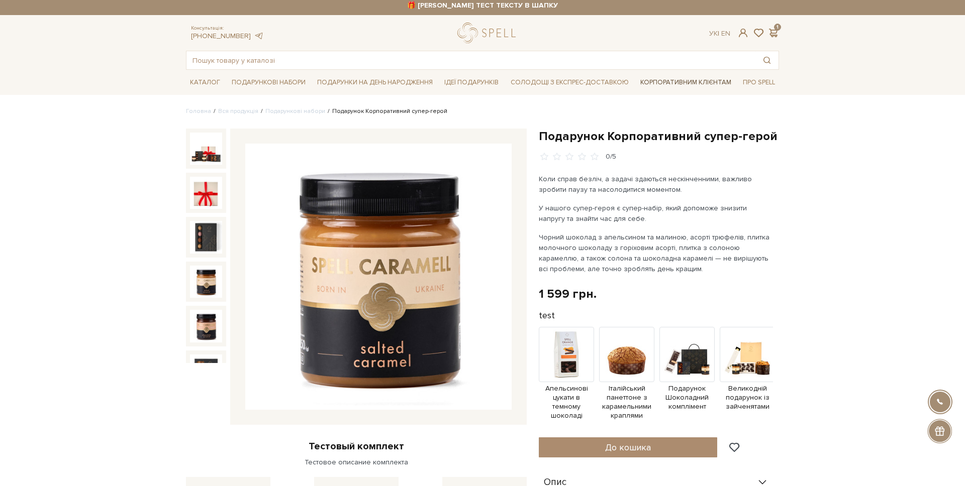
click at [689, 88] on link "Корпоративним клієнтам" at bounding box center [685, 82] width 99 height 17
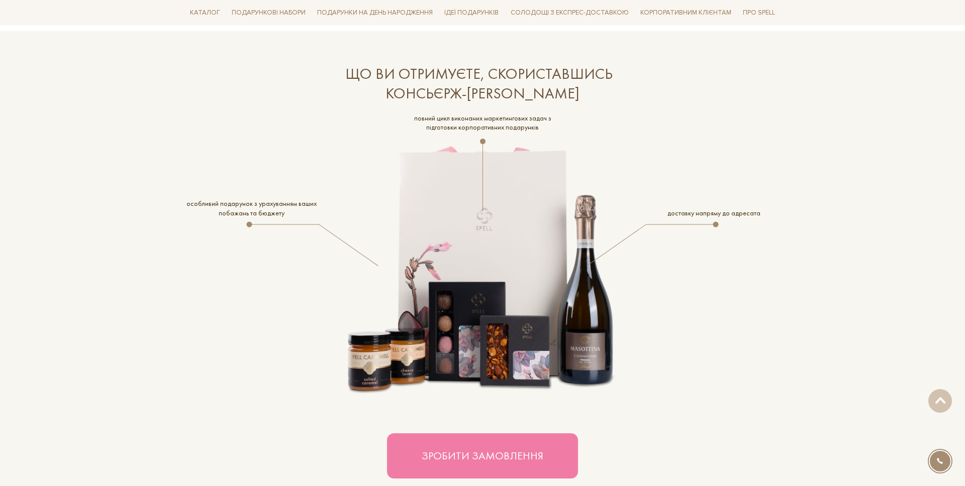
scroll to position [1792, 0]
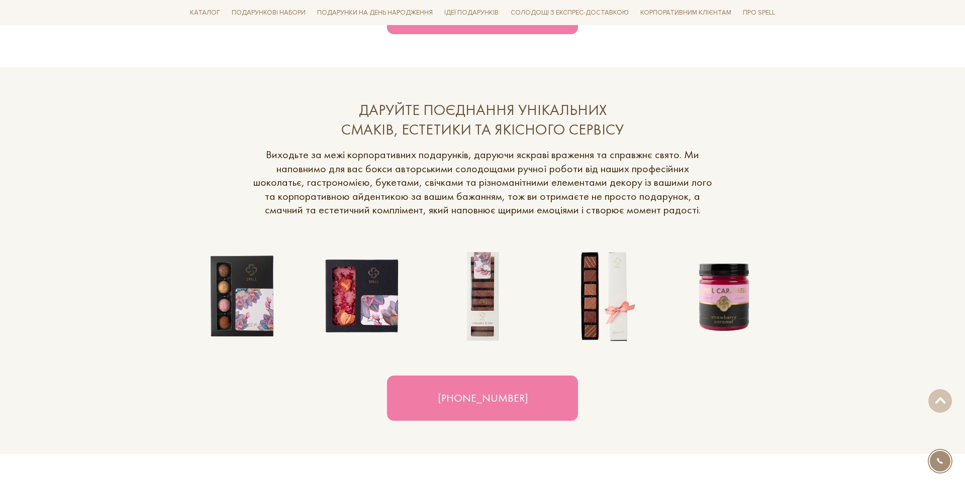
click at [253, 298] on img at bounding box center [241, 296] width 111 height 111
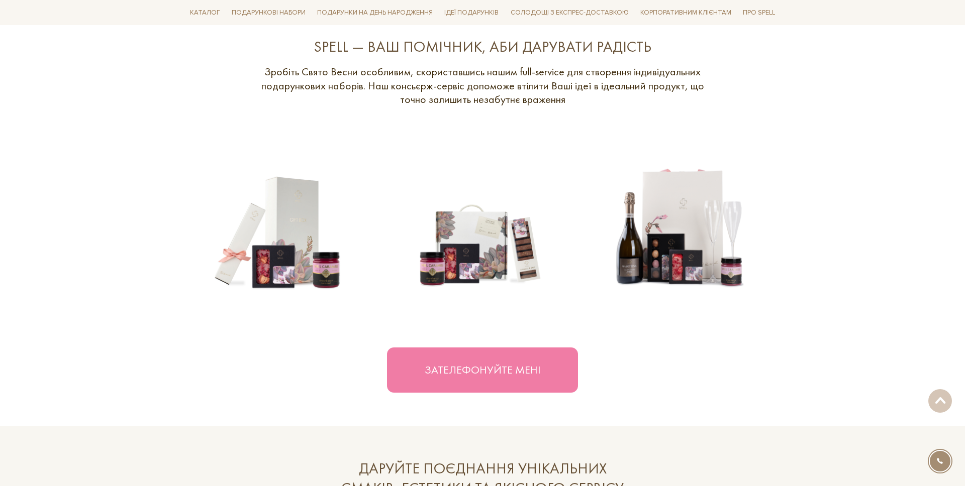
click at [294, 261] on img at bounding box center [278, 231] width 185 height 185
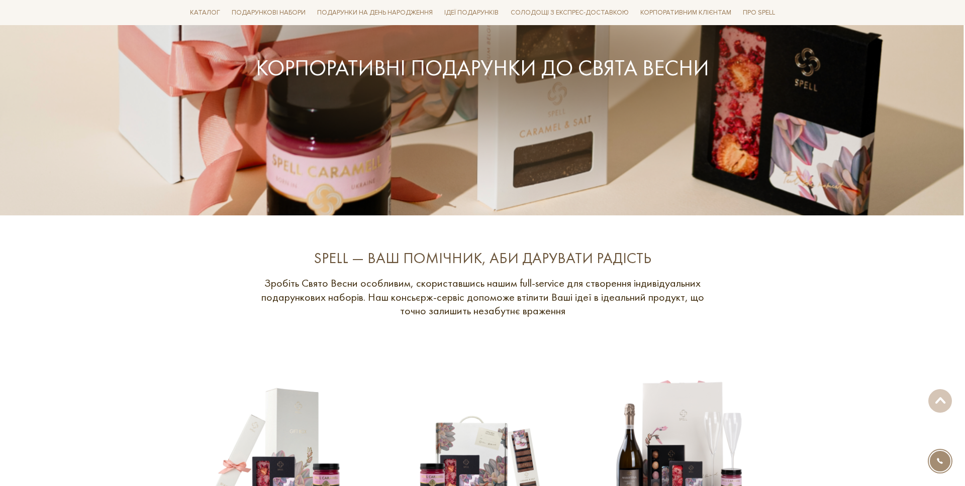
scroll to position [0, 0]
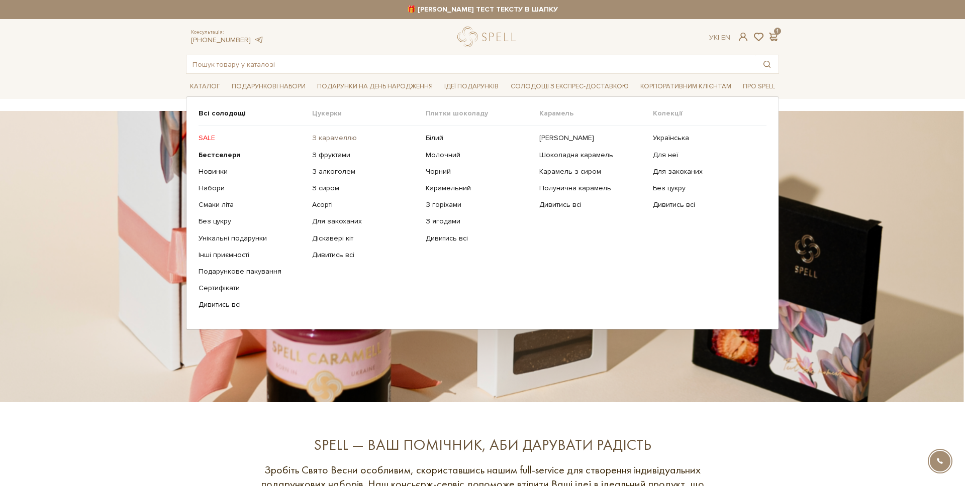
click at [332, 140] on link "З карамеллю" at bounding box center [365, 138] width 106 height 9
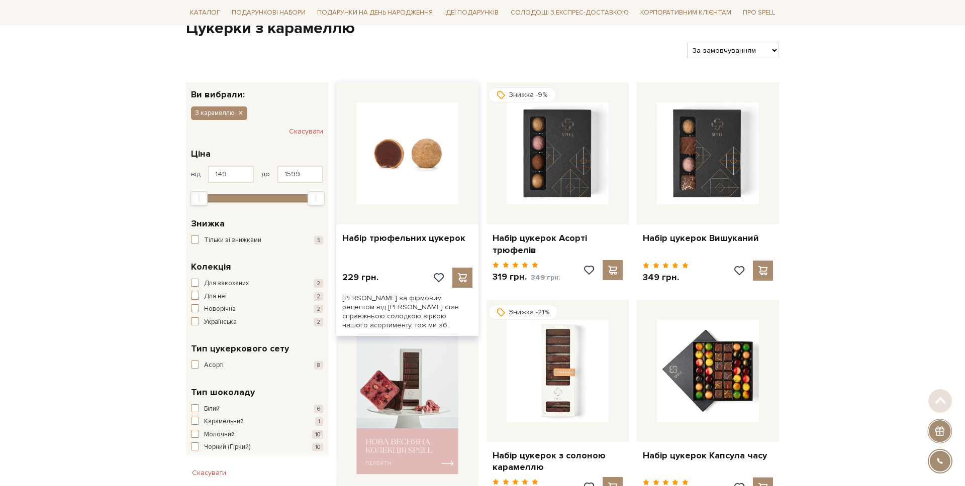
scroll to position [113, 0]
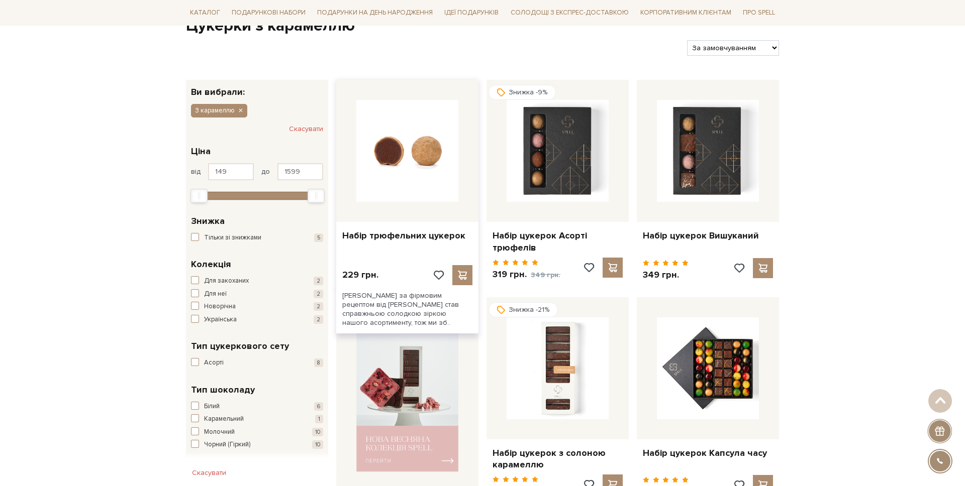
click at [412, 162] on img at bounding box center [407, 151] width 102 height 102
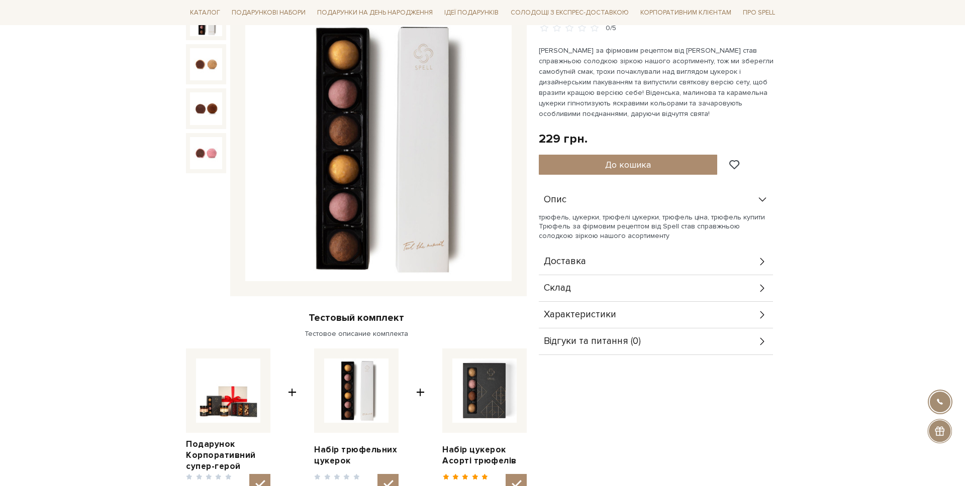
scroll to position [121, 0]
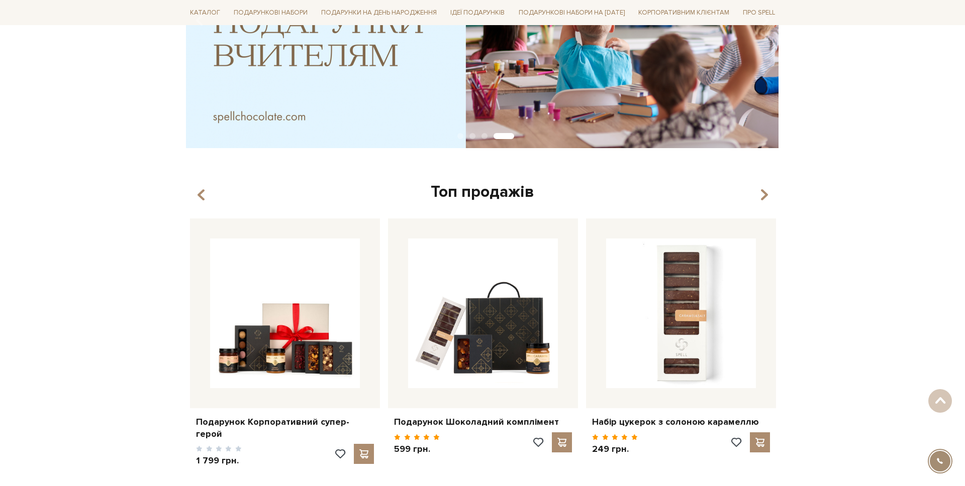
scroll to position [330, 0]
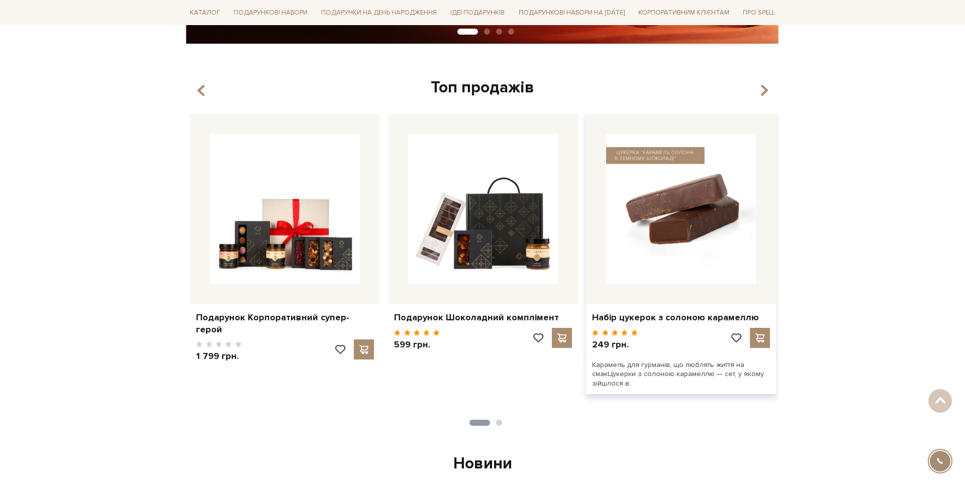
click at [659, 259] on img at bounding box center [681, 209] width 150 height 150
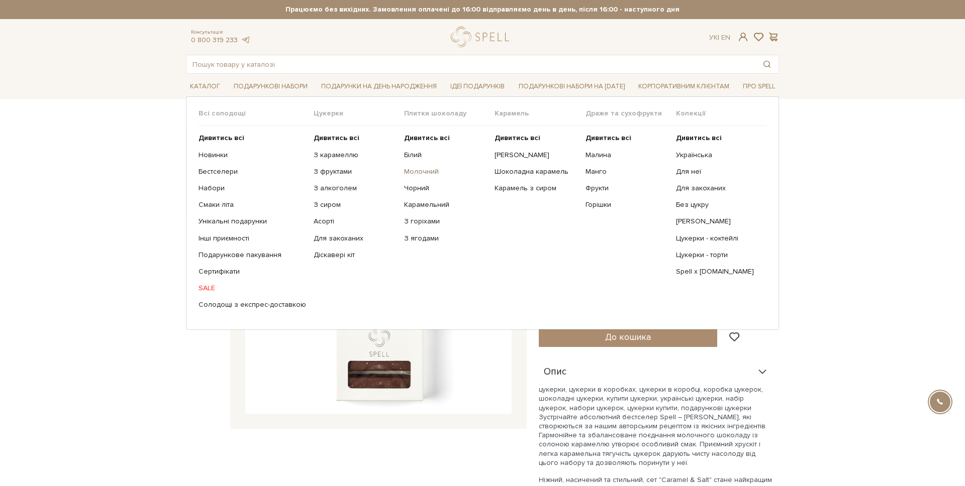
click at [404, 169] on link "Молочний" at bounding box center [445, 171] width 83 height 9
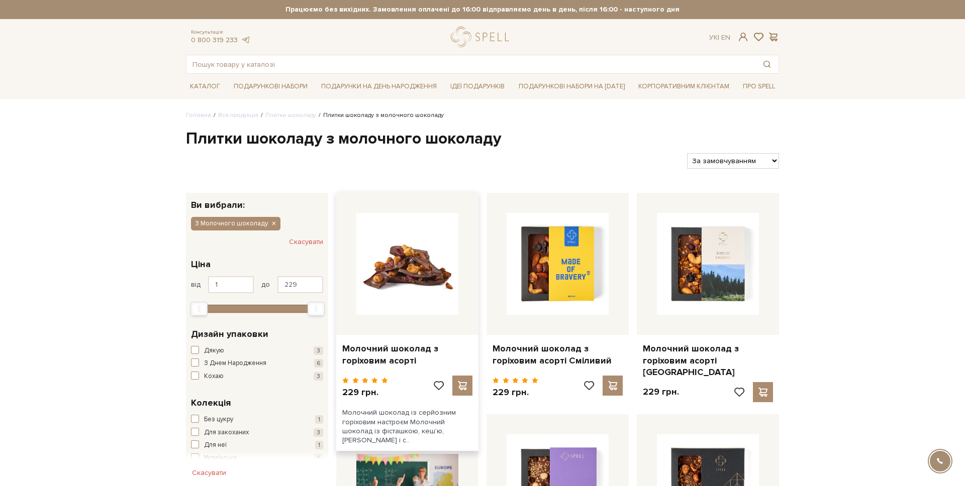
click at [369, 289] on img at bounding box center [407, 264] width 102 height 102
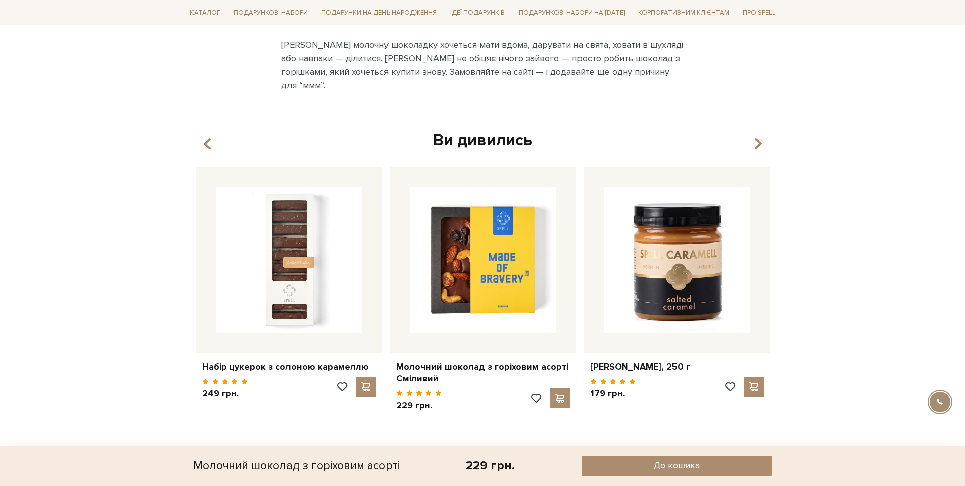
scroll to position [866, 0]
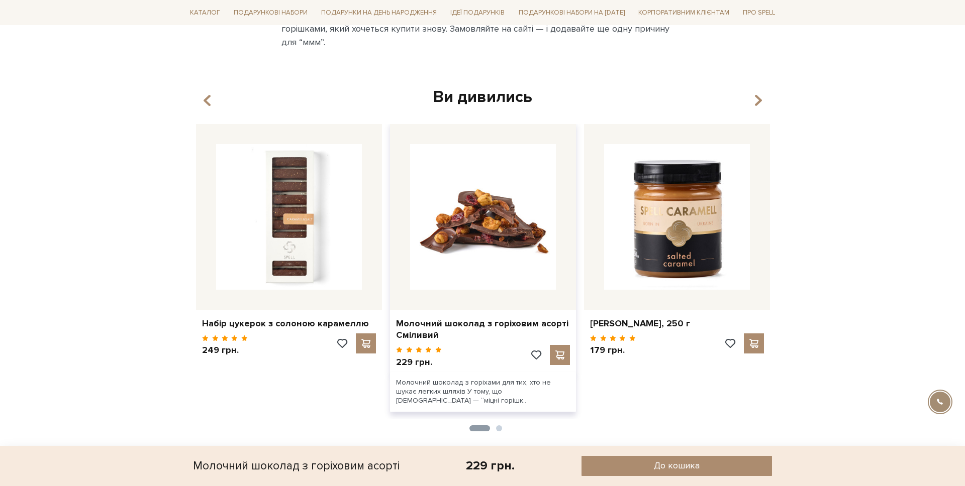
click at [419, 252] on img at bounding box center [483, 217] width 146 height 146
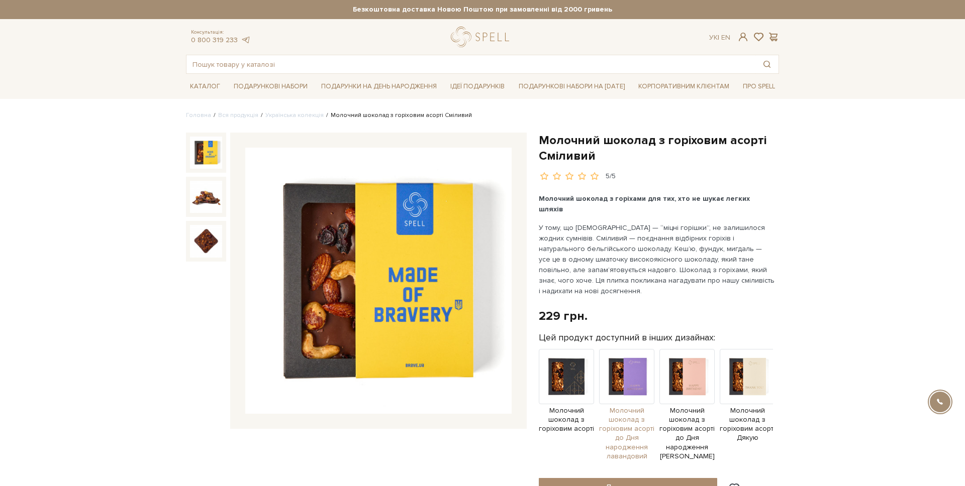
click at [620, 355] on img at bounding box center [626, 376] width 55 height 55
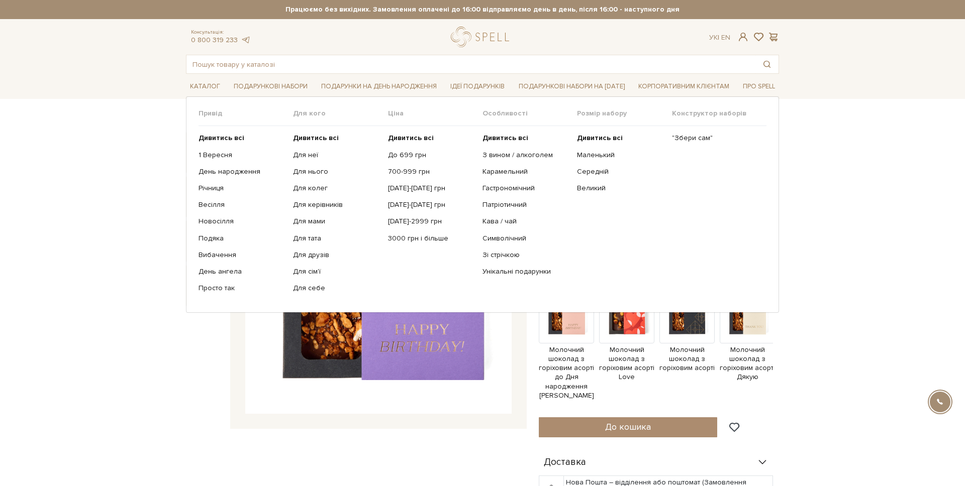
click at [211, 148] on ul "Дивитись всі 1 Вересня День народження Річниця Весілля Новосілля" at bounding box center [245, 213] width 94 height 174
click at [205, 162] on ul "Дивитись всі 1 Вересня День народження Річниця Весілля Новосілля" at bounding box center [245, 213] width 94 height 174
click at [208, 157] on link "1 Вересня" at bounding box center [241, 155] width 87 height 9
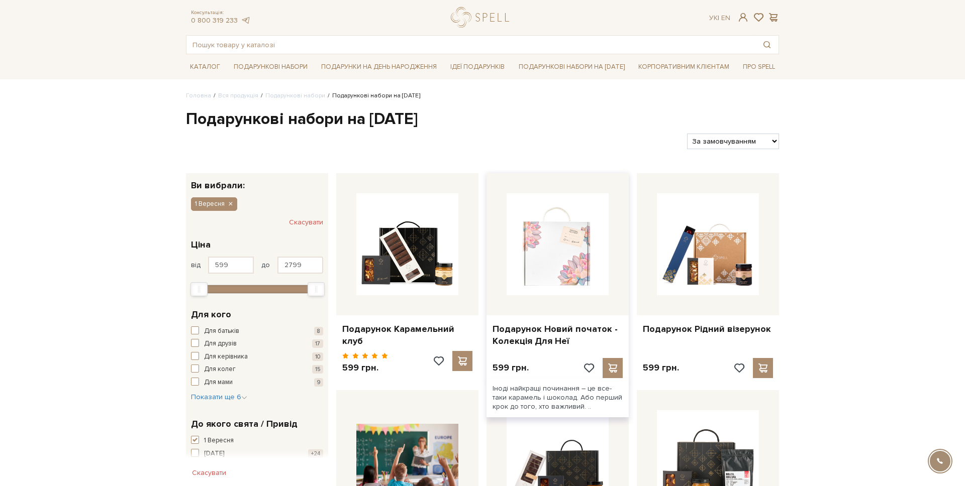
scroll to position [22, 0]
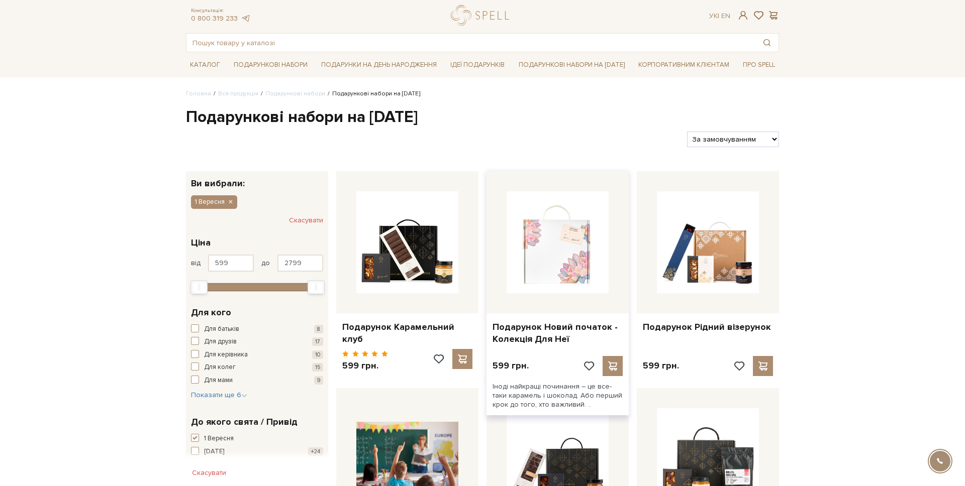
click at [554, 247] on img at bounding box center [557, 242] width 102 height 102
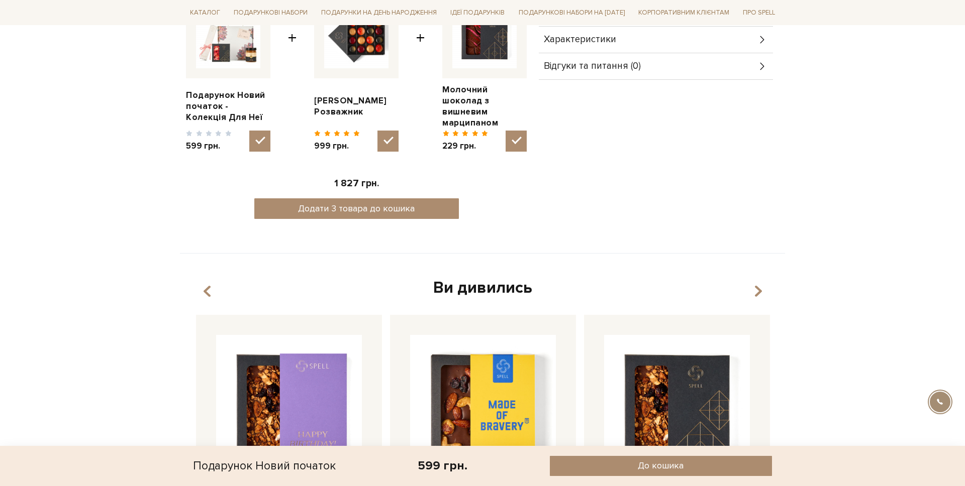
scroll to position [348, 0]
